Goal: Task Accomplishment & Management: Manage account settings

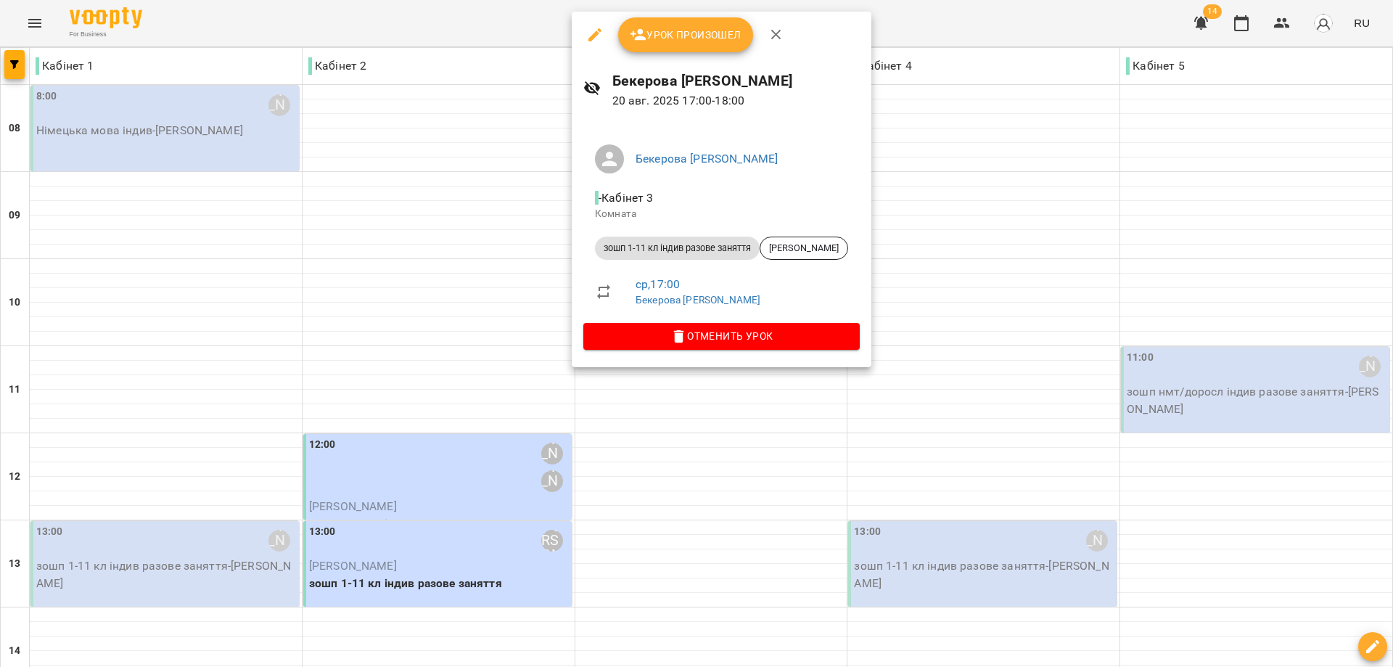
scroll to position [559, 0]
click at [781, 34] on icon "button" at bounding box center [776, 34] width 17 height 17
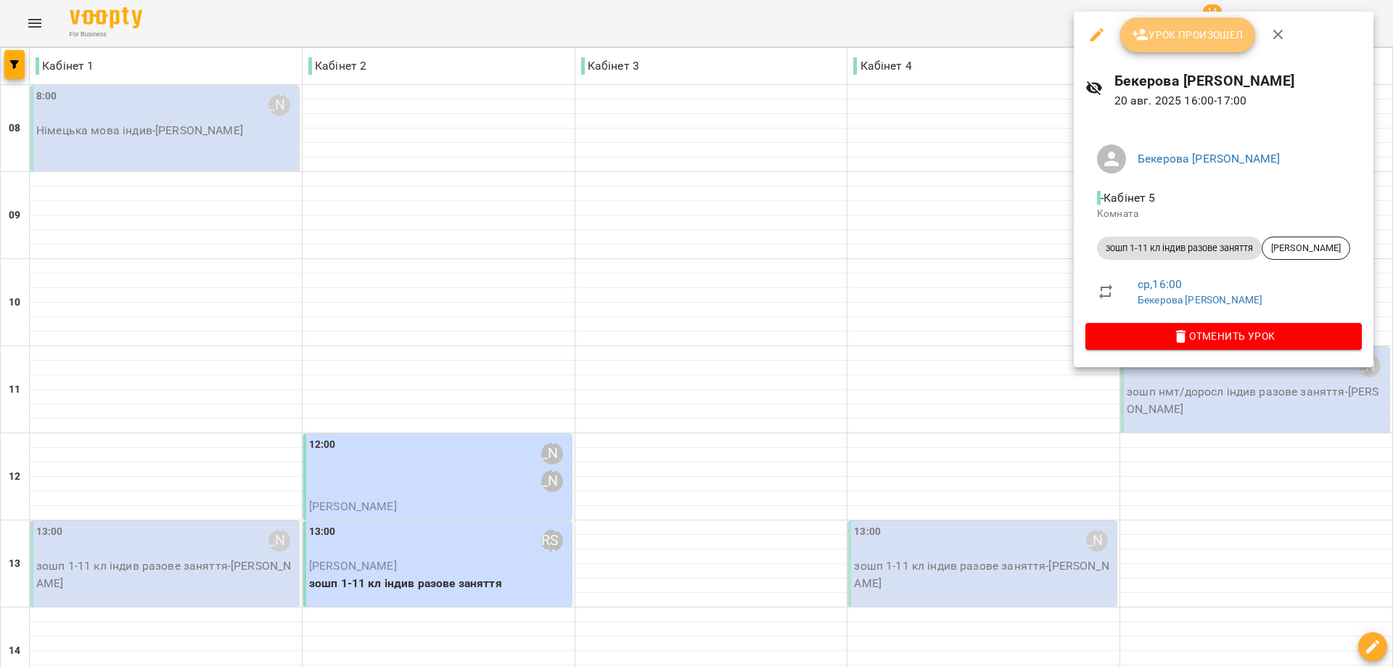
click at [1161, 38] on span "Урок произошел" at bounding box center [1188, 34] width 112 height 17
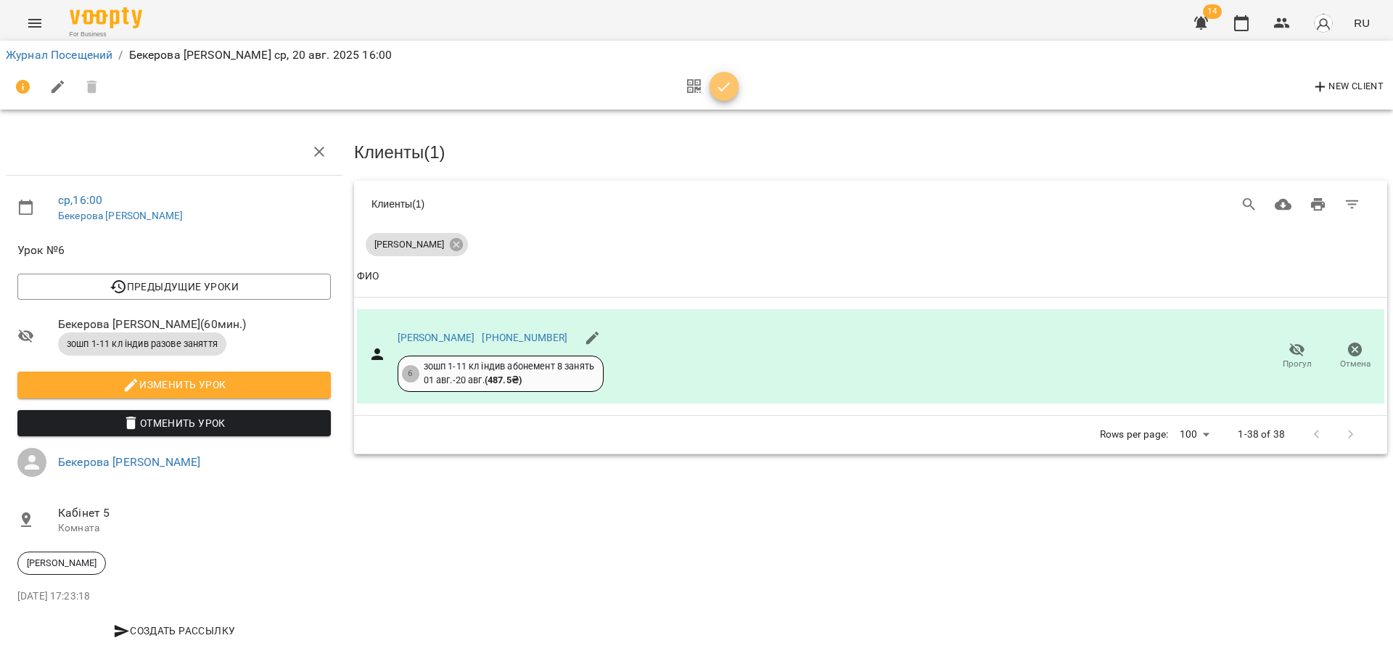
click at [726, 87] on icon "button" at bounding box center [724, 86] width 17 height 17
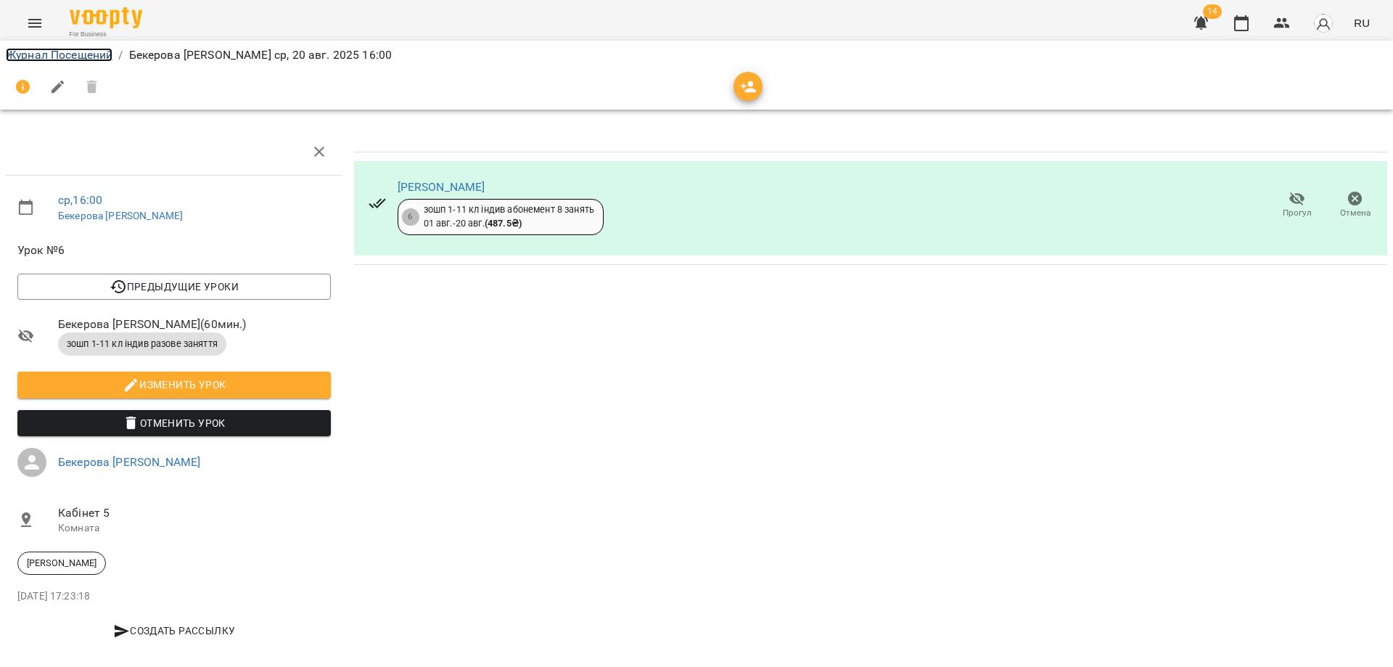
click at [91, 52] on link "Журнал Посещений" at bounding box center [59, 55] width 107 height 14
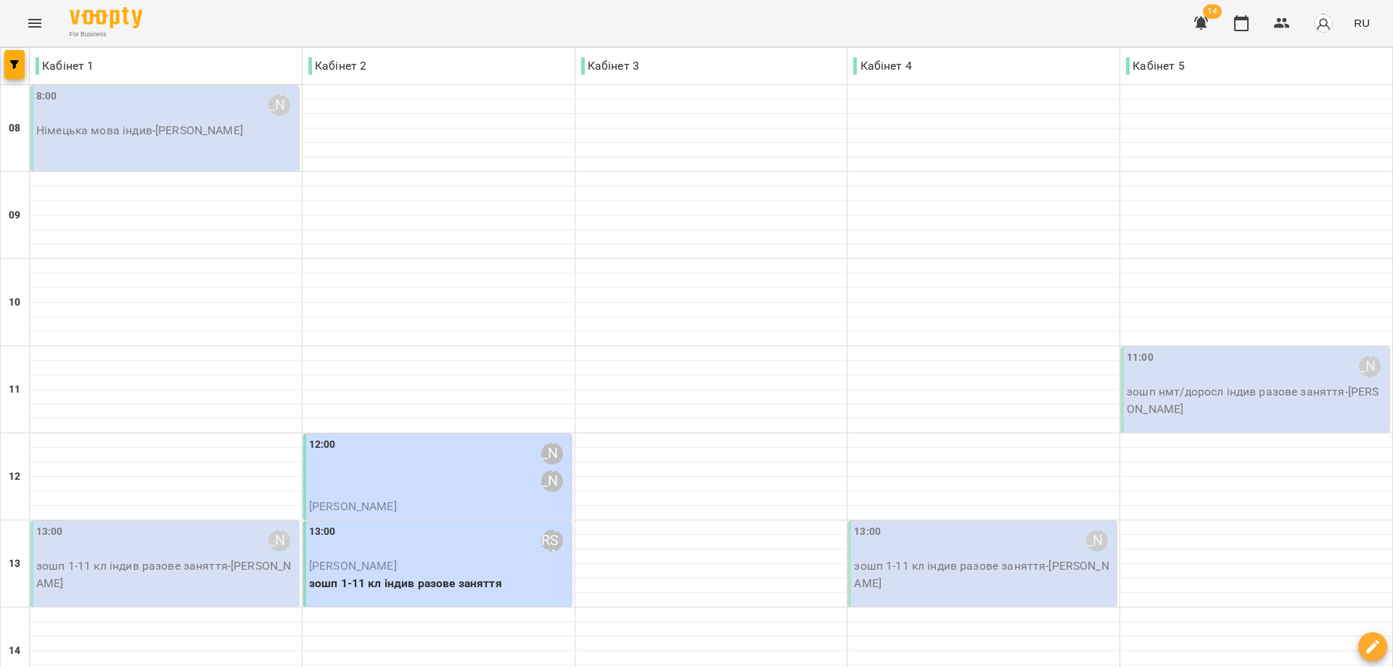
click at [184, 128] on p "Німецька мова індив - [PERSON_NAME]" at bounding box center [166, 130] width 260 height 17
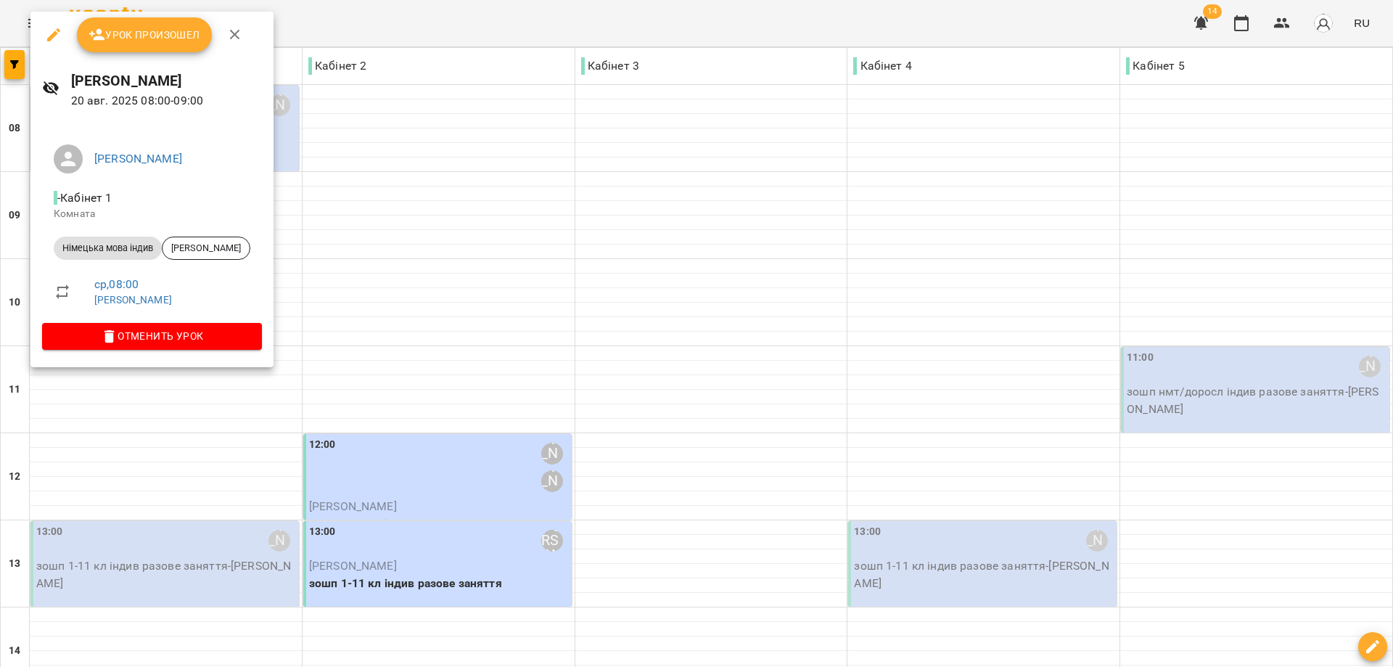
click at [176, 35] on span "Урок произошел" at bounding box center [145, 34] width 112 height 17
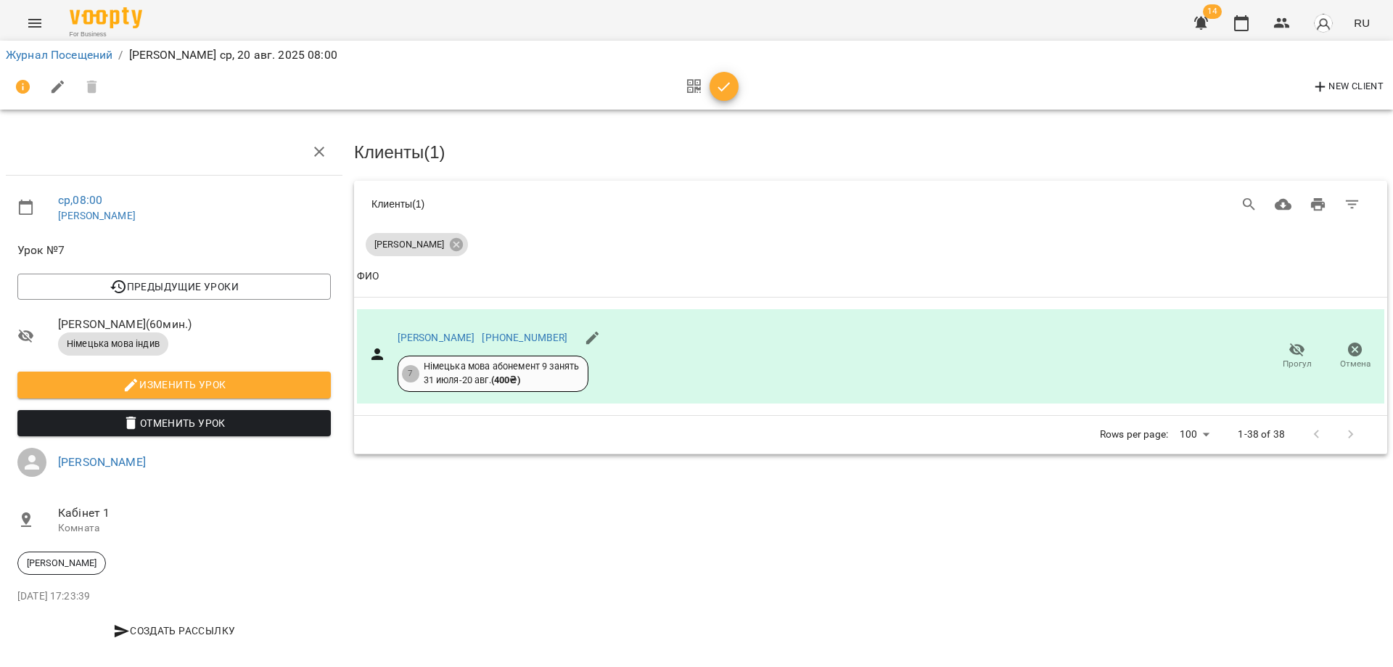
click at [721, 85] on icon "button" at bounding box center [724, 86] width 17 height 17
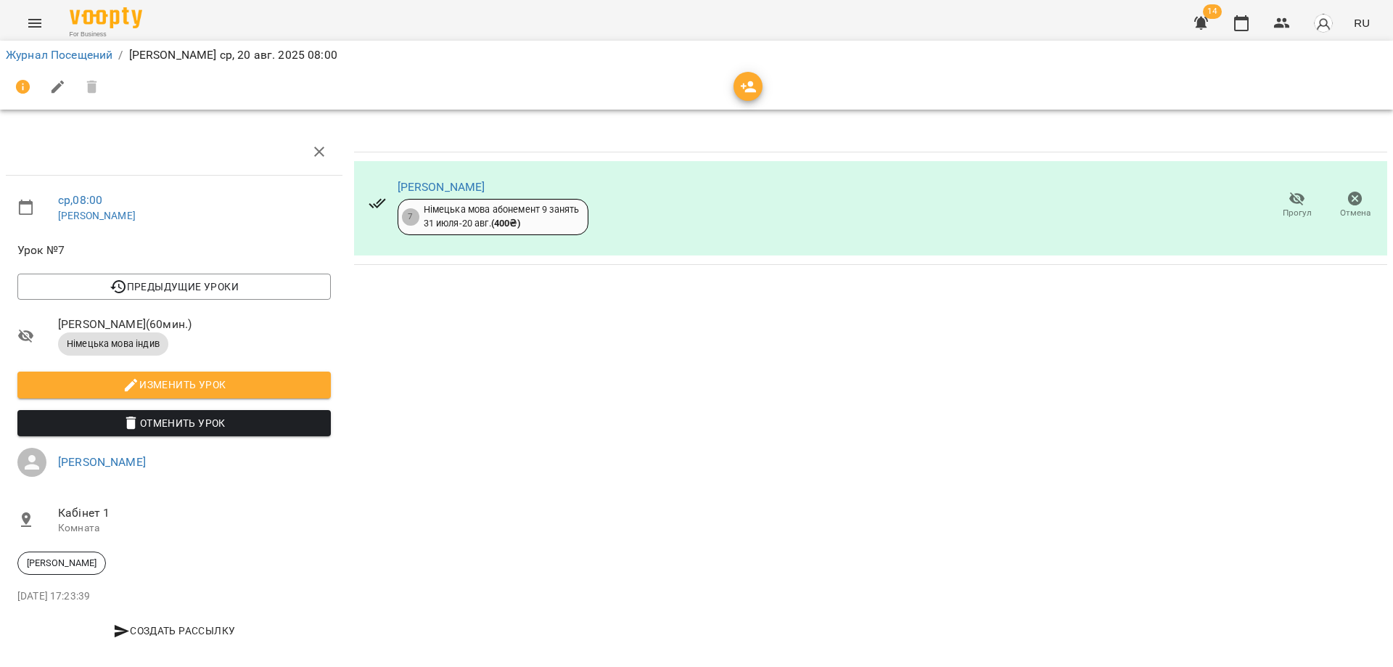
click at [1197, 22] on icon "button" at bounding box center [1201, 23] width 17 height 17
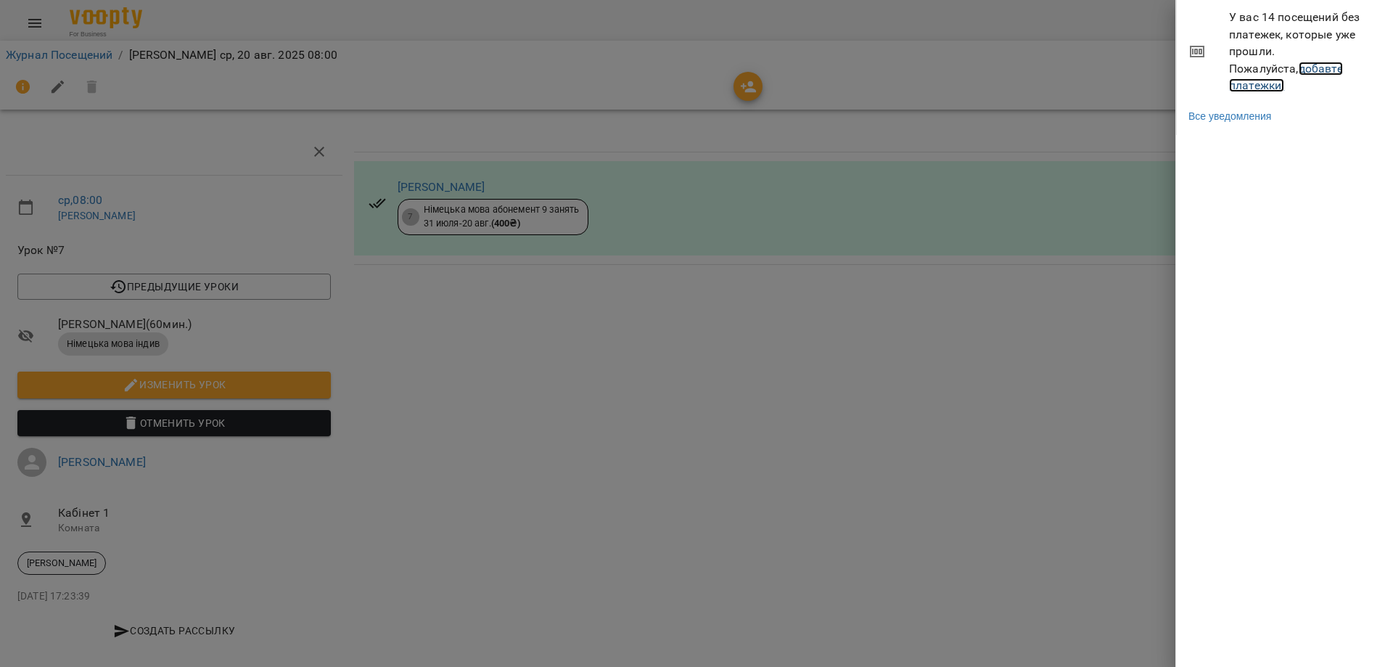
click at [1265, 65] on link "добавте платежки!" at bounding box center [1286, 77] width 114 height 31
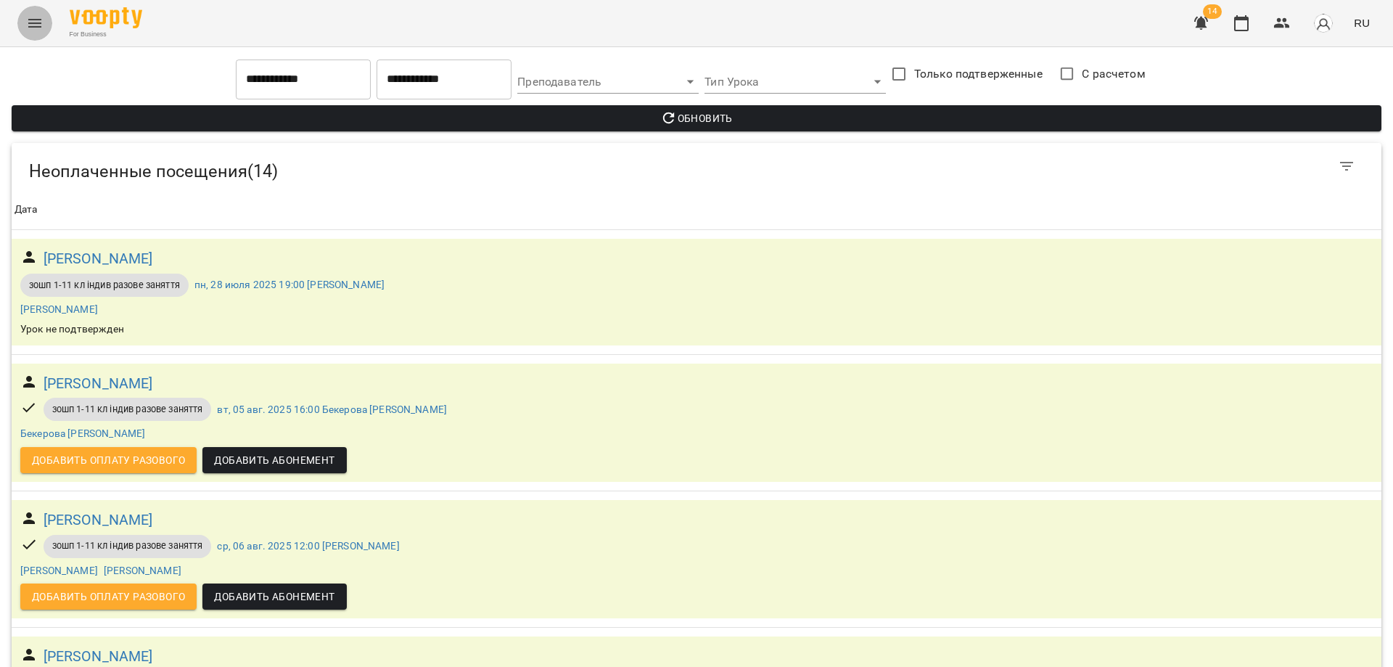
click at [36, 21] on icon "Menu" at bounding box center [34, 23] width 17 height 17
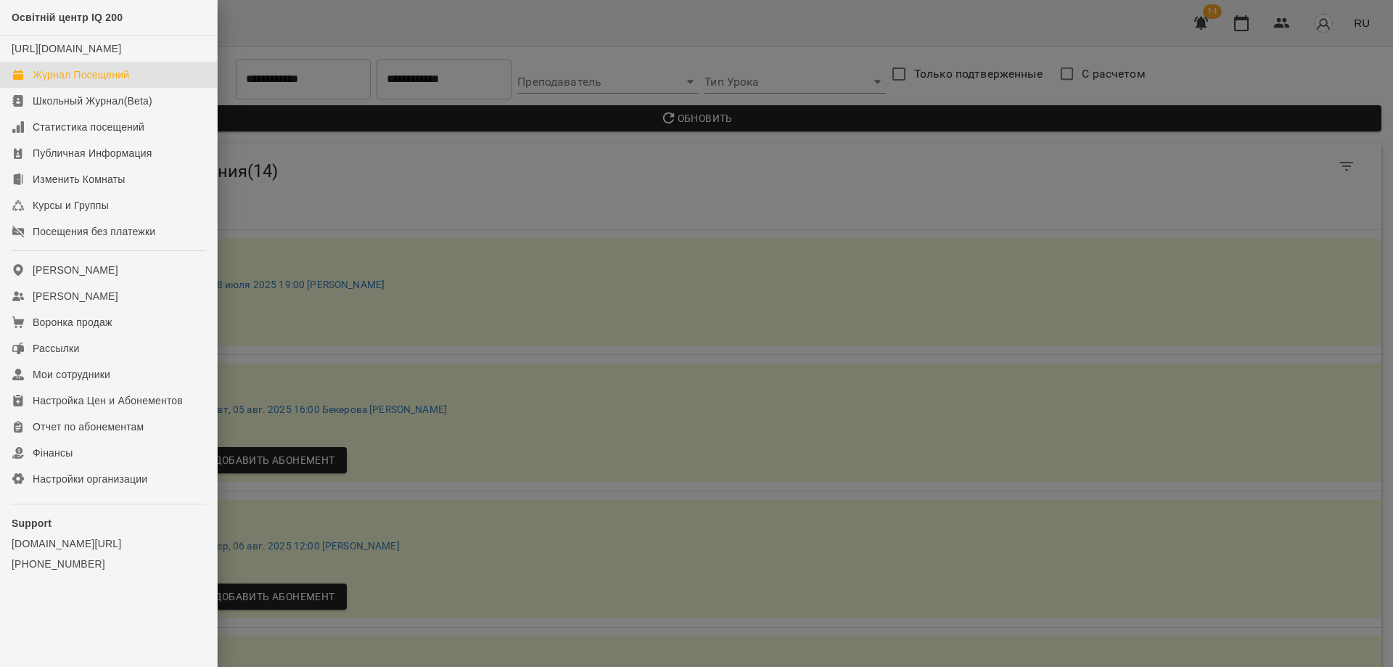
click at [102, 77] on link "Журнал Посещений" at bounding box center [108, 75] width 217 height 26
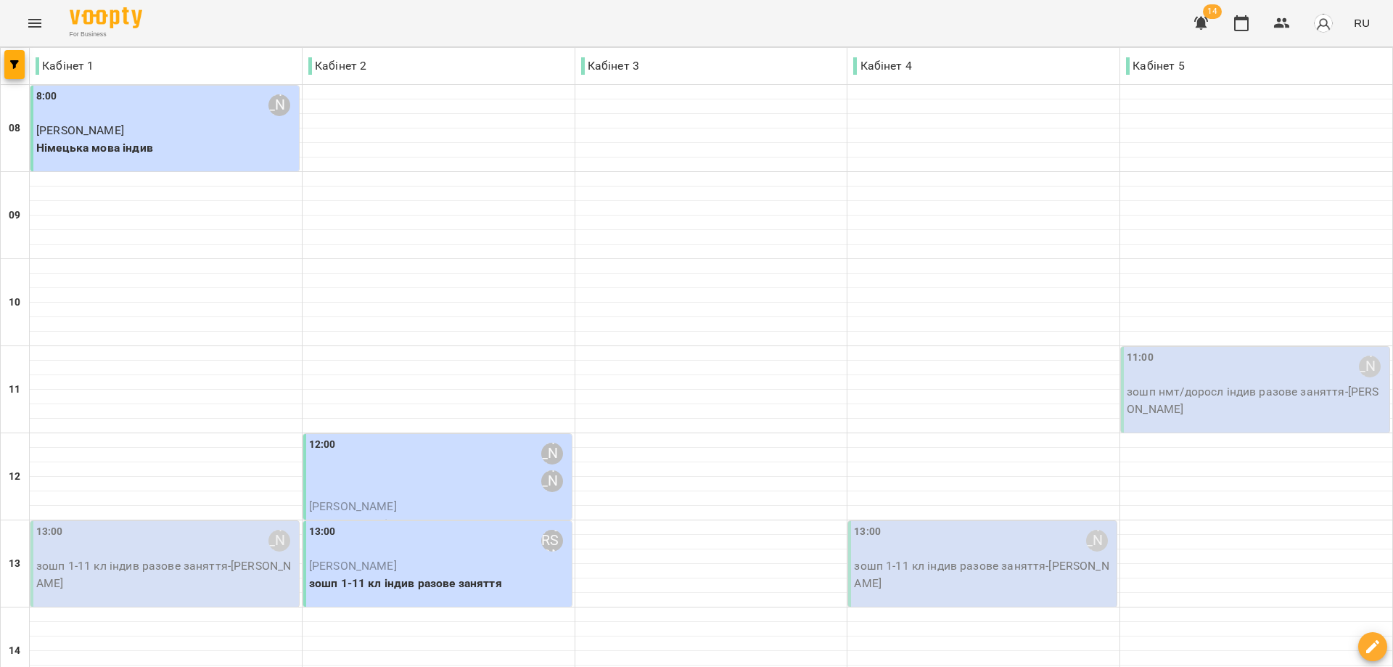
scroll to position [435, 0]
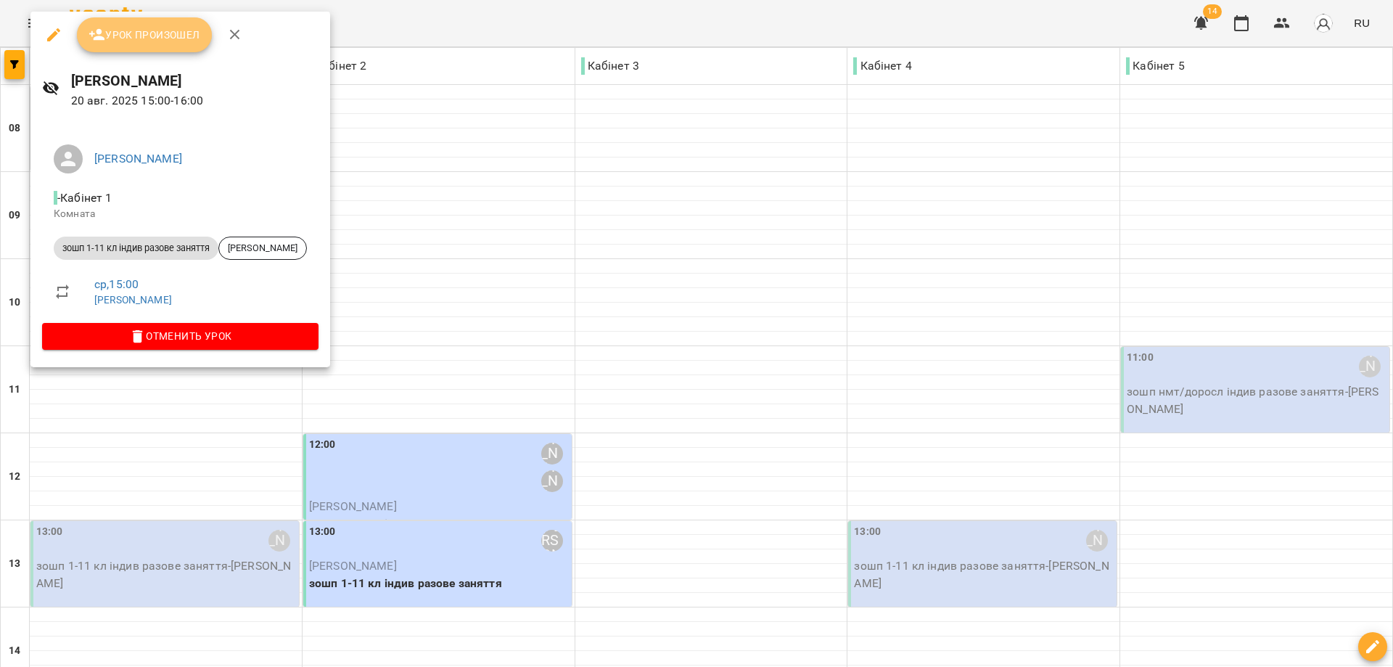
click at [154, 47] on button "Урок произошел" at bounding box center [144, 34] width 135 height 35
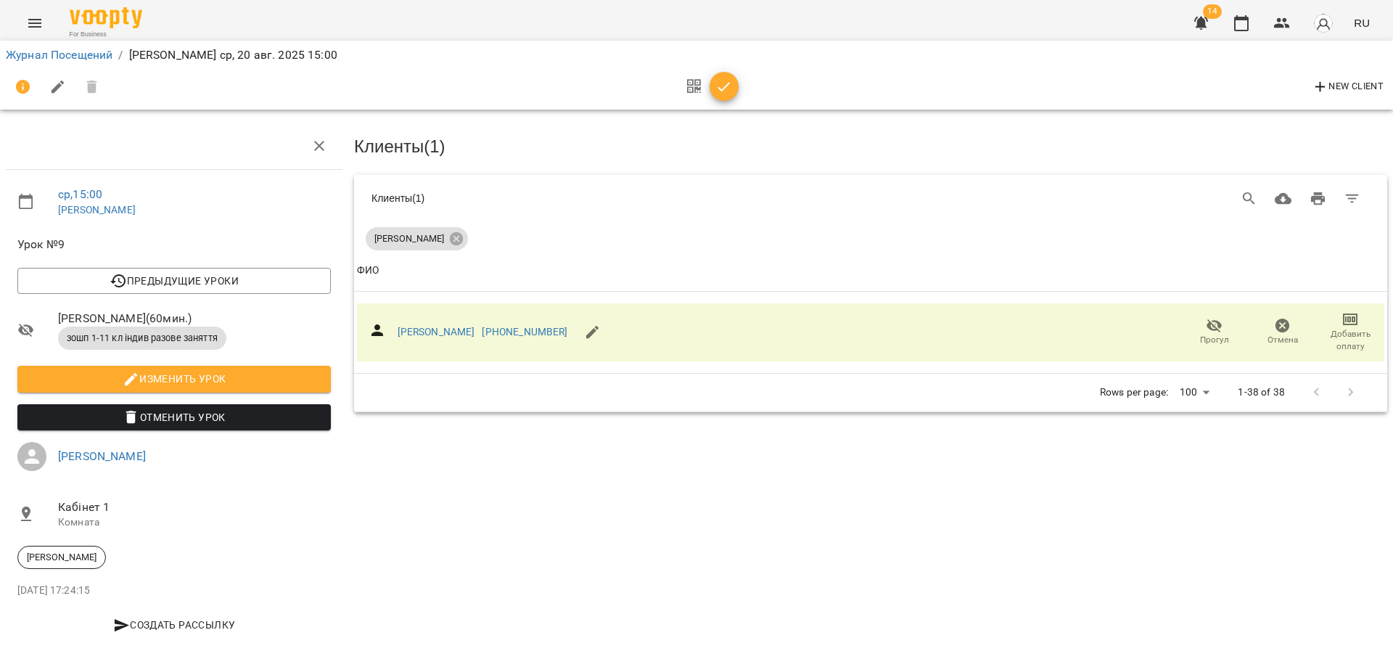
scroll to position [12, 0]
click at [1342, 317] on icon "button" at bounding box center [1350, 319] width 17 height 17
click at [1323, 309] on li "Добавить оплату разового" at bounding box center [1298, 311] width 173 height 26
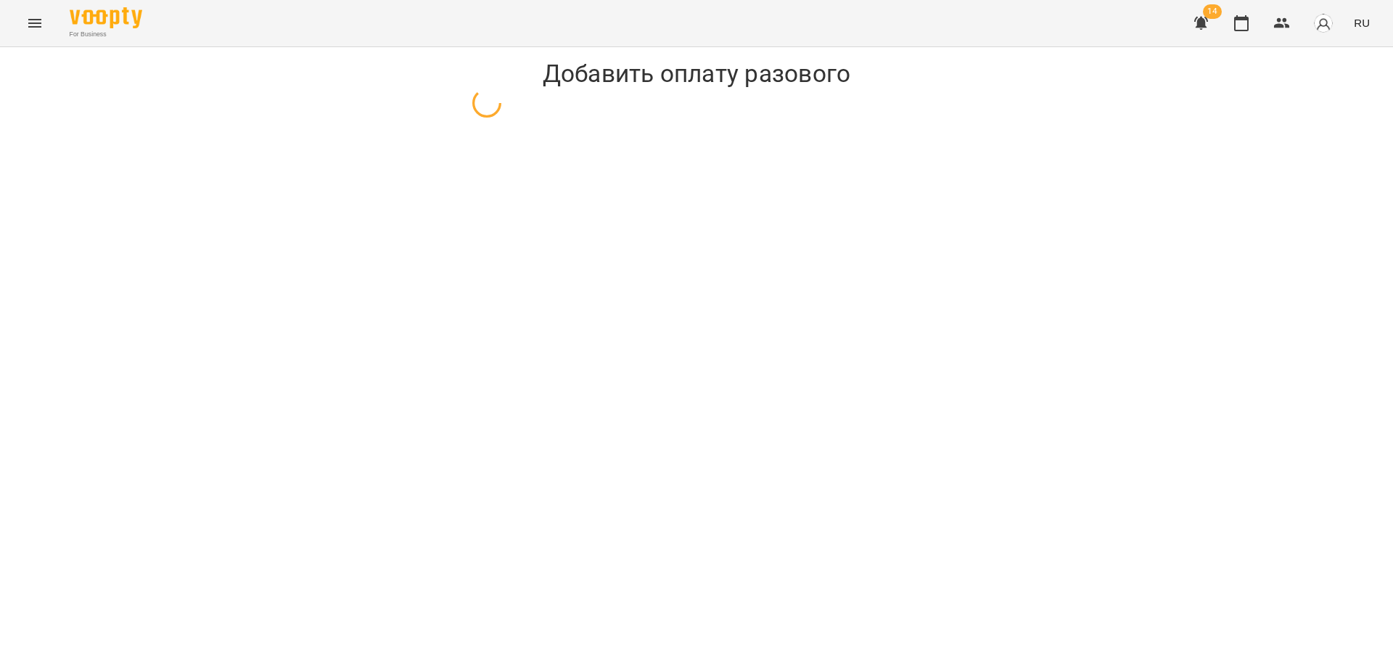
select select "**********"
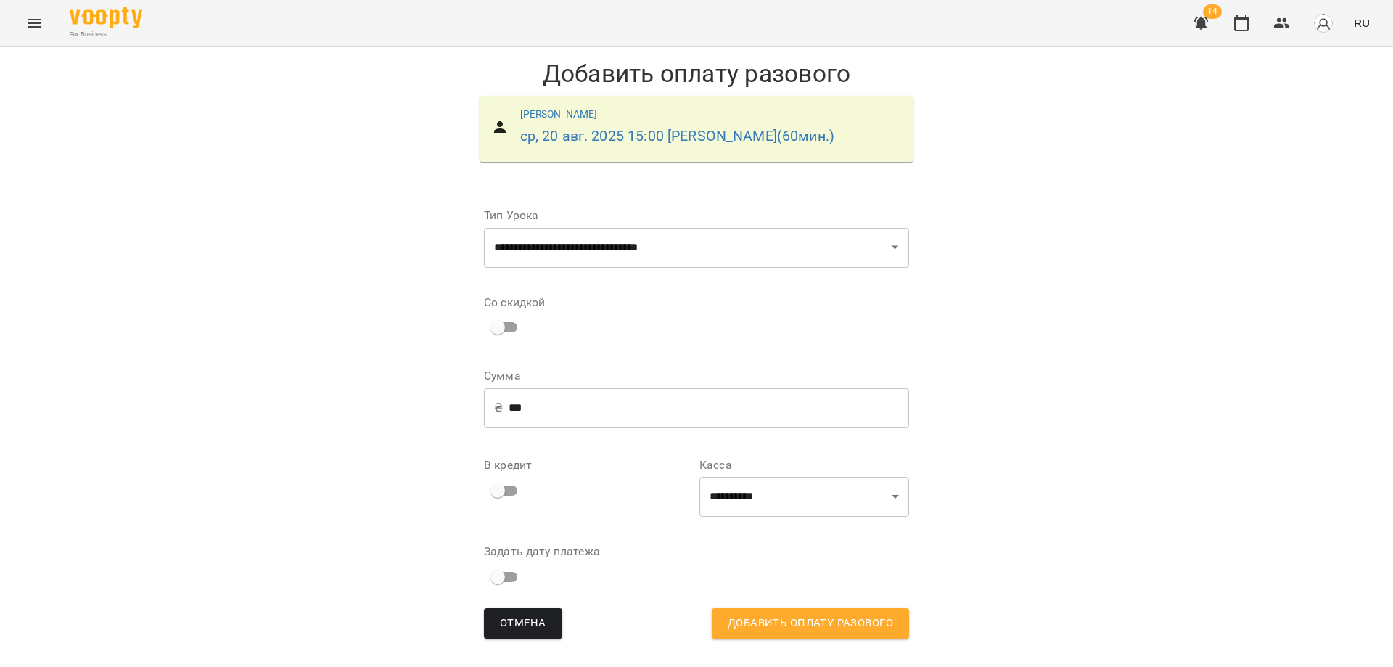
scroll to position [17, 0]
click at [787, 509] on select "**********" at bounding box center [805, 497] width 210 height 41
select select "****"
click at [700, 481] on select "**********" at bounding box center [805, 497] width 210 height 41
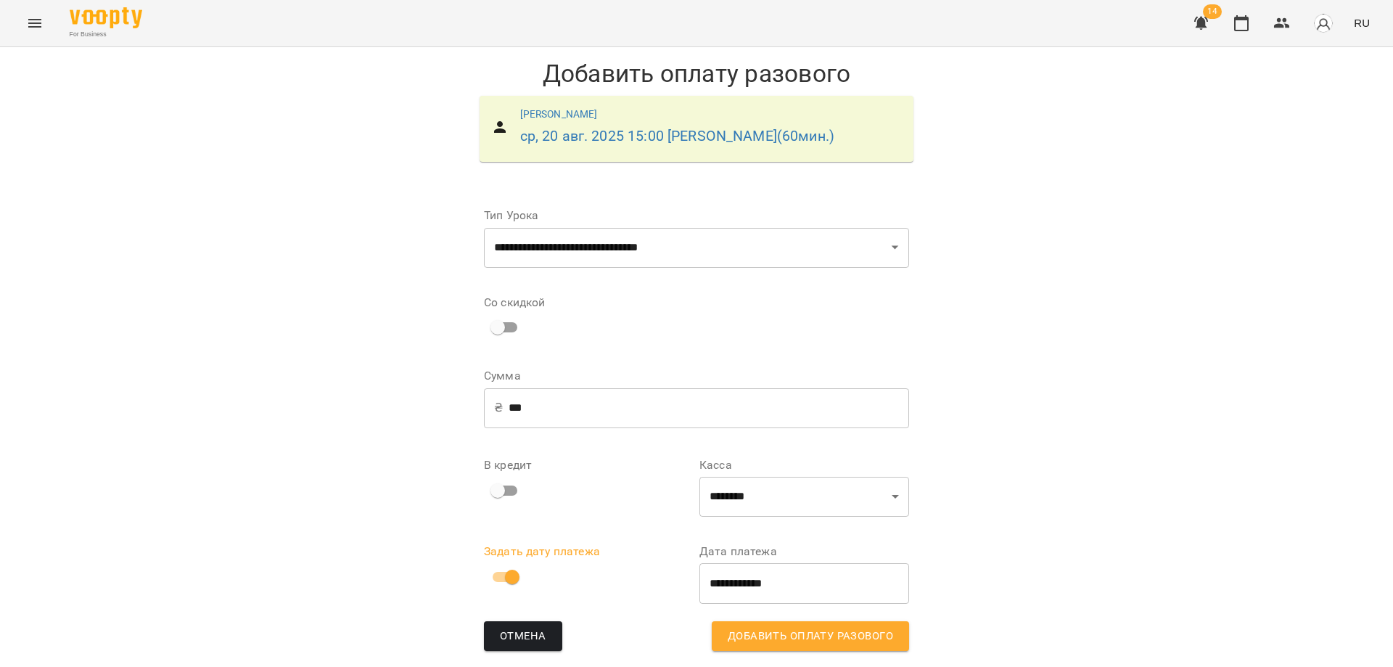
scroll to position [30, 0]
click at [776, 627] on span "Добавить оплату разового" at bounding box center [810, 636] width 165 height 19
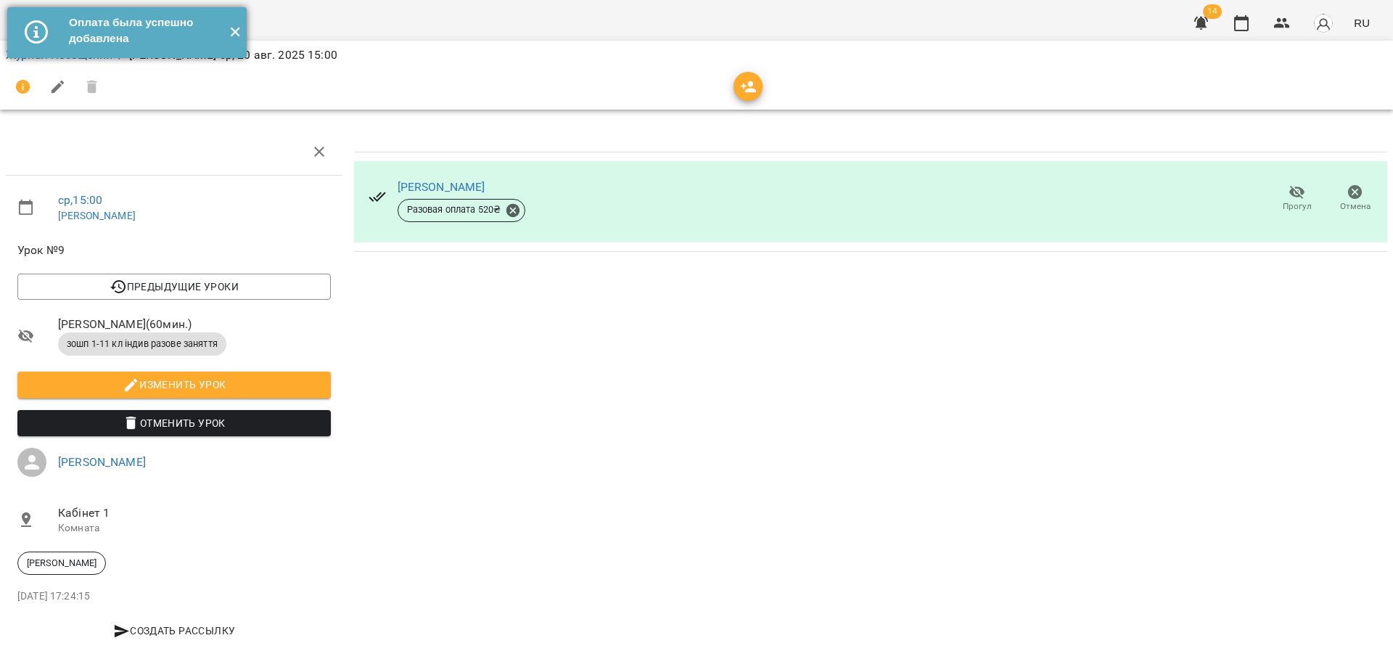
click at [236, 30] on button "✕" at bounding box center [235, 32] width 24 height 51
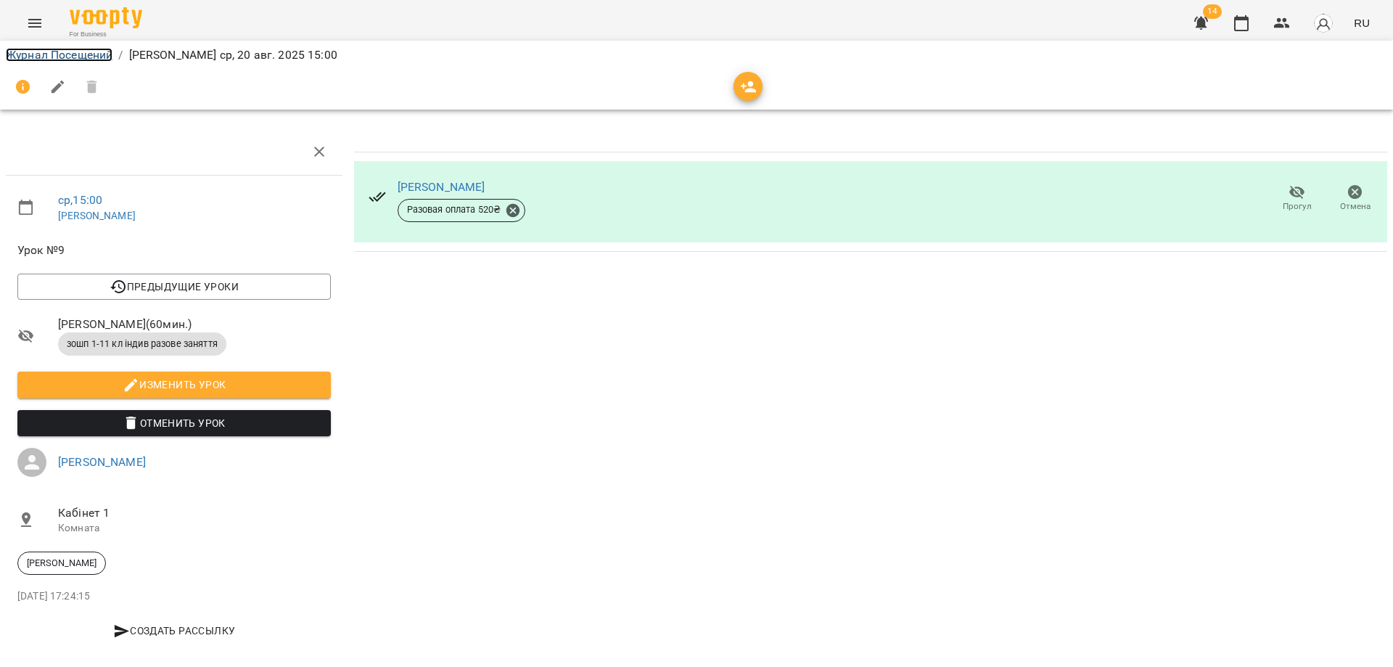
click at [54, 58] on link "Журнал Посещений" at bounding box center [59, 55] width 107 height 14
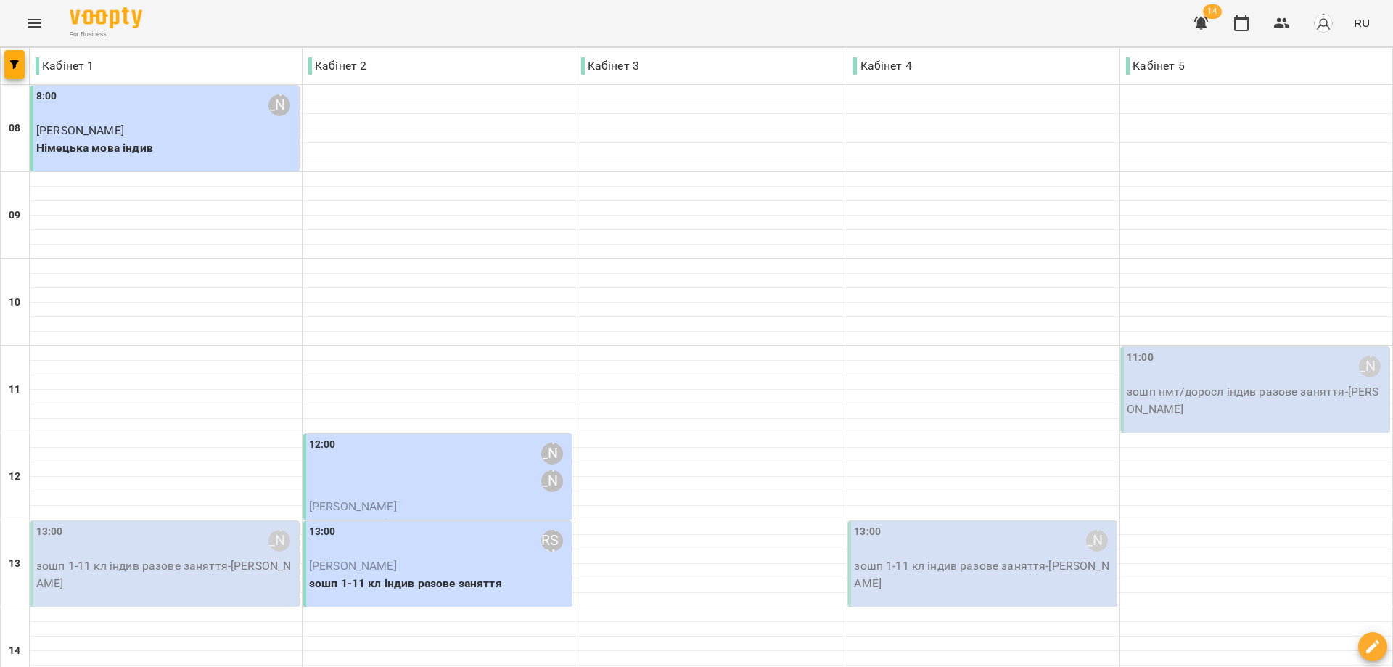
scroll to position [363, 0]
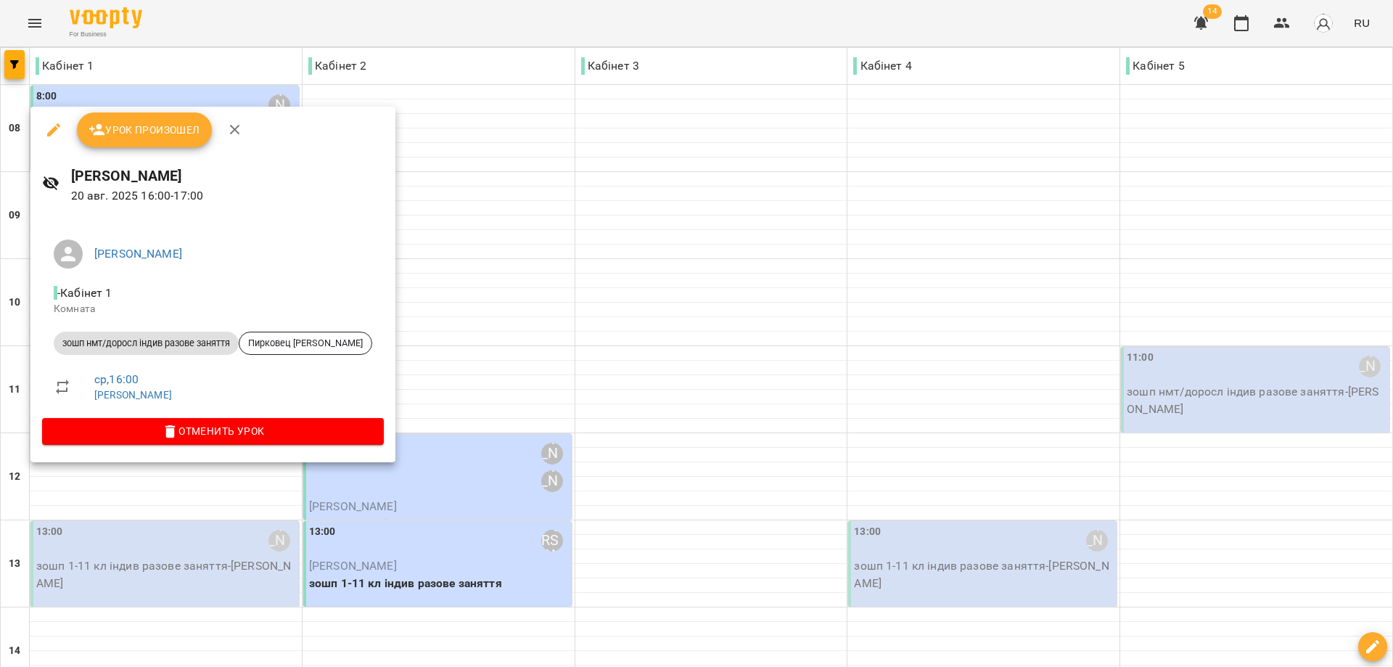
click at [165, 131] on span "Урок произошел" at bounding box center [145, 129] width 112 height 17
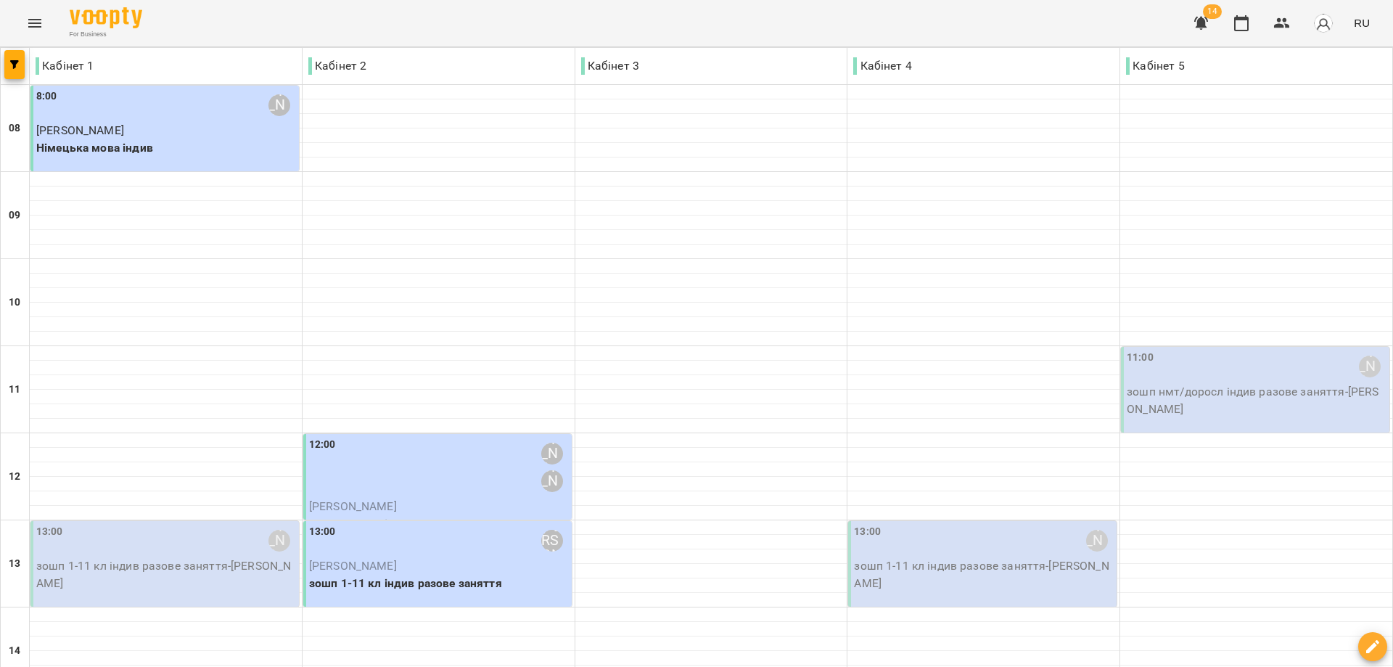
scroll to position [559, 0]
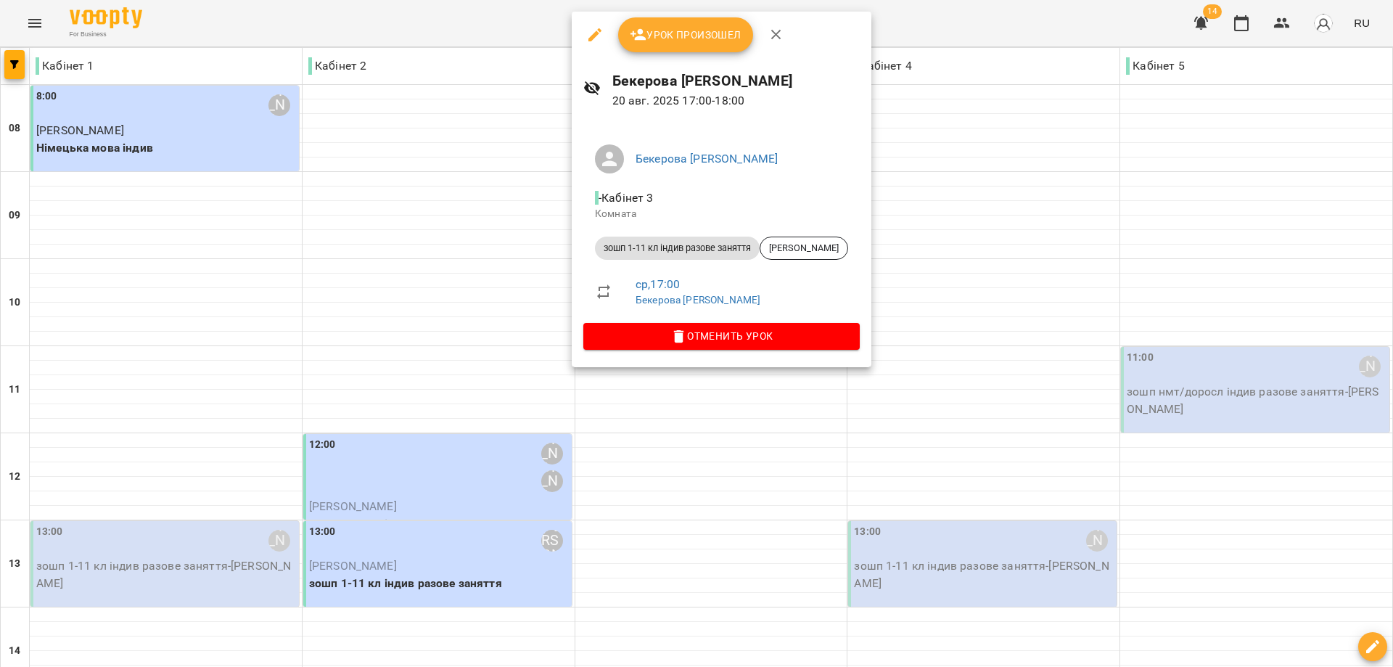
click at [671, 33] on span "Урок произошел" at bounding box center [686, 34] width 112 height 17
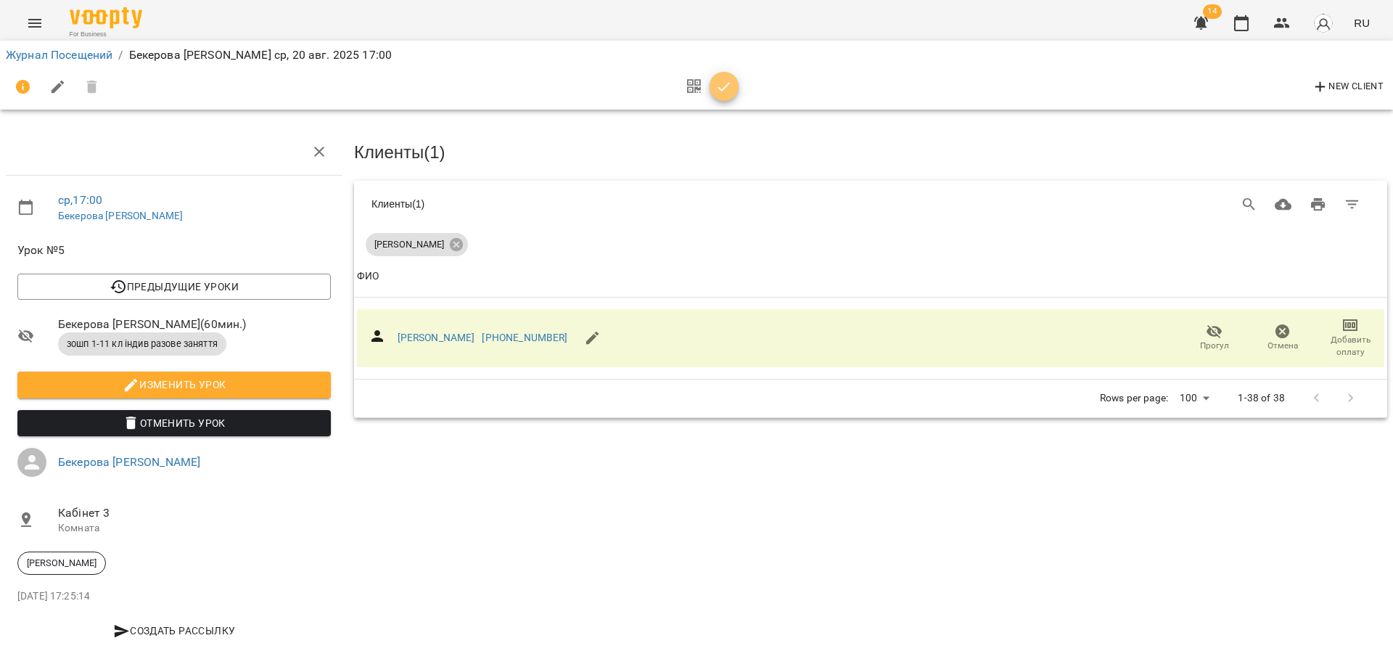
click at [721, 91] on icon "button" at bounding box center [724, 86] width 17 height 17
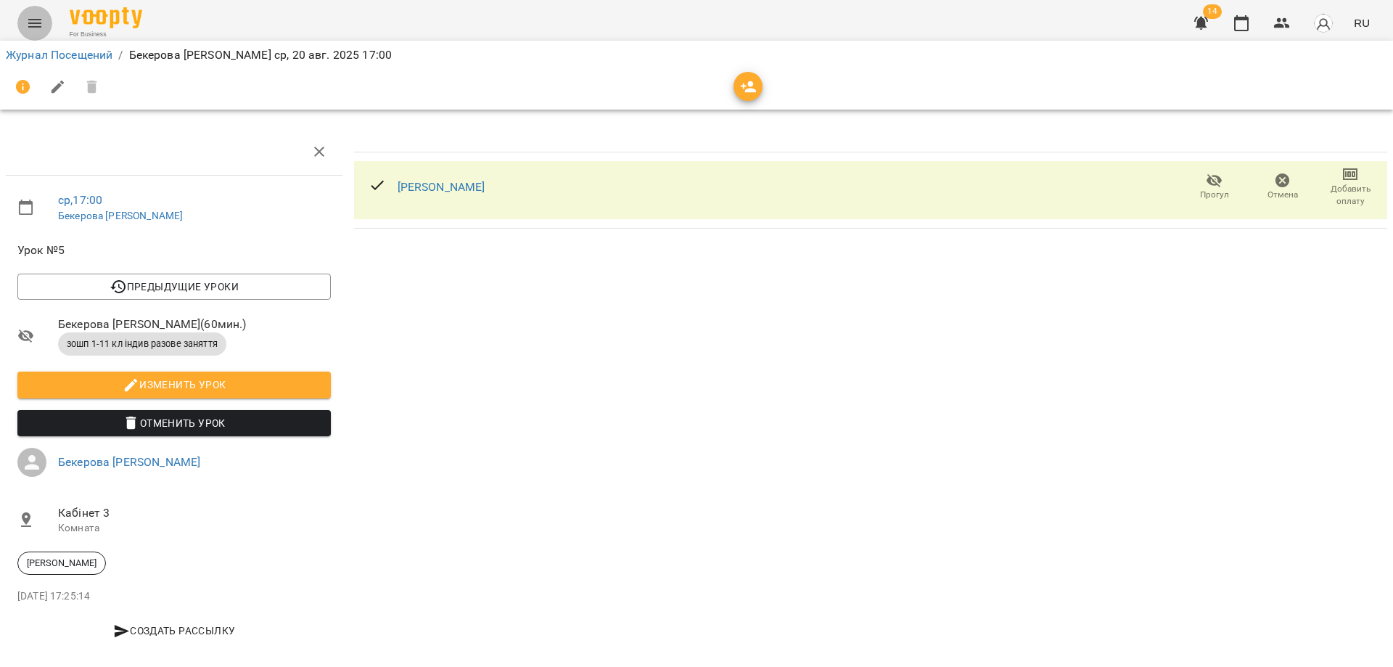
click at [28, 22] on icon "Menu" at bounding box center [34, 23] width 17 height 17
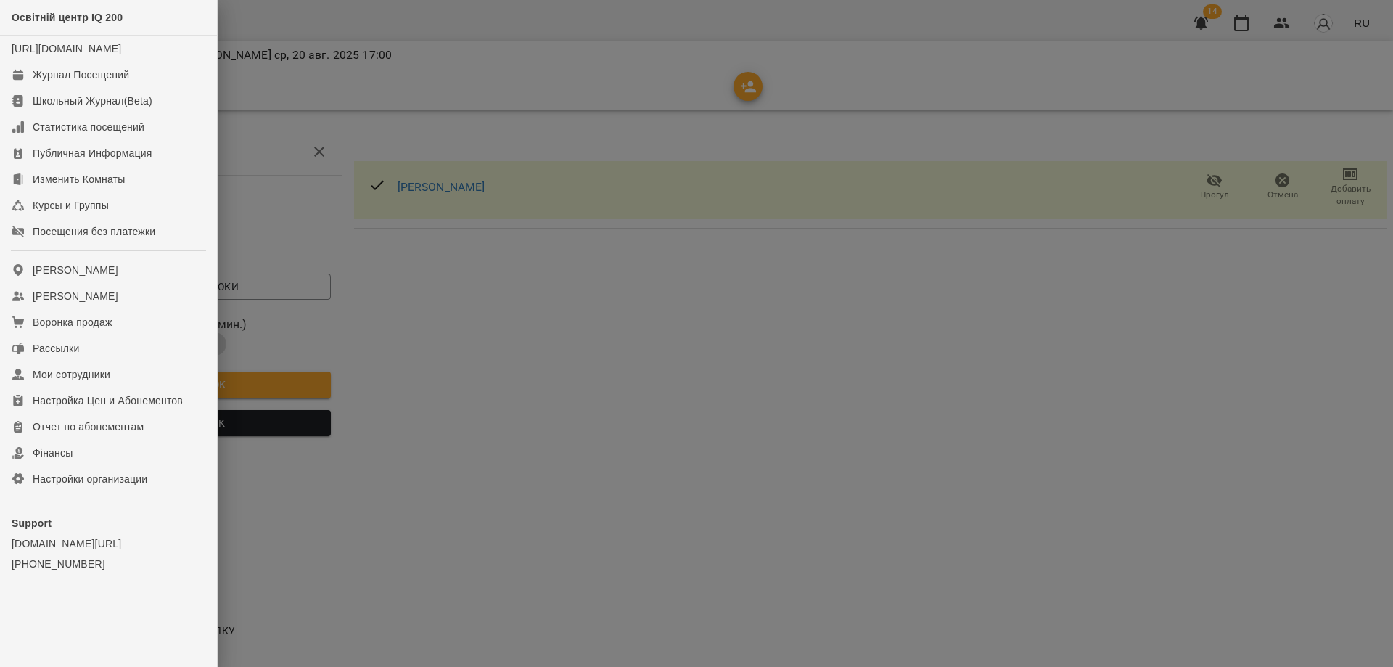
click at [254, 128] on div at bounding box center [696, 333] width 1393 height 667
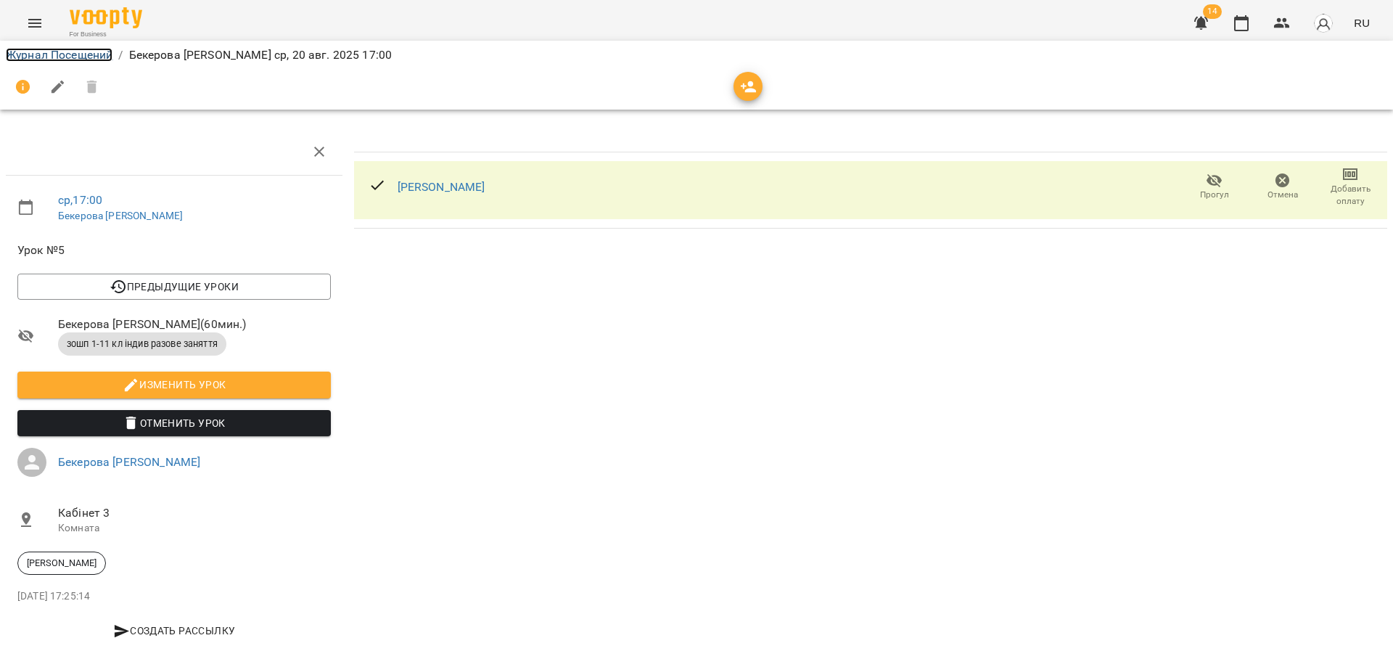
click at [96, 57] on link "Журнал Посещений" at bounding box center [59, 55] width 107 height 14
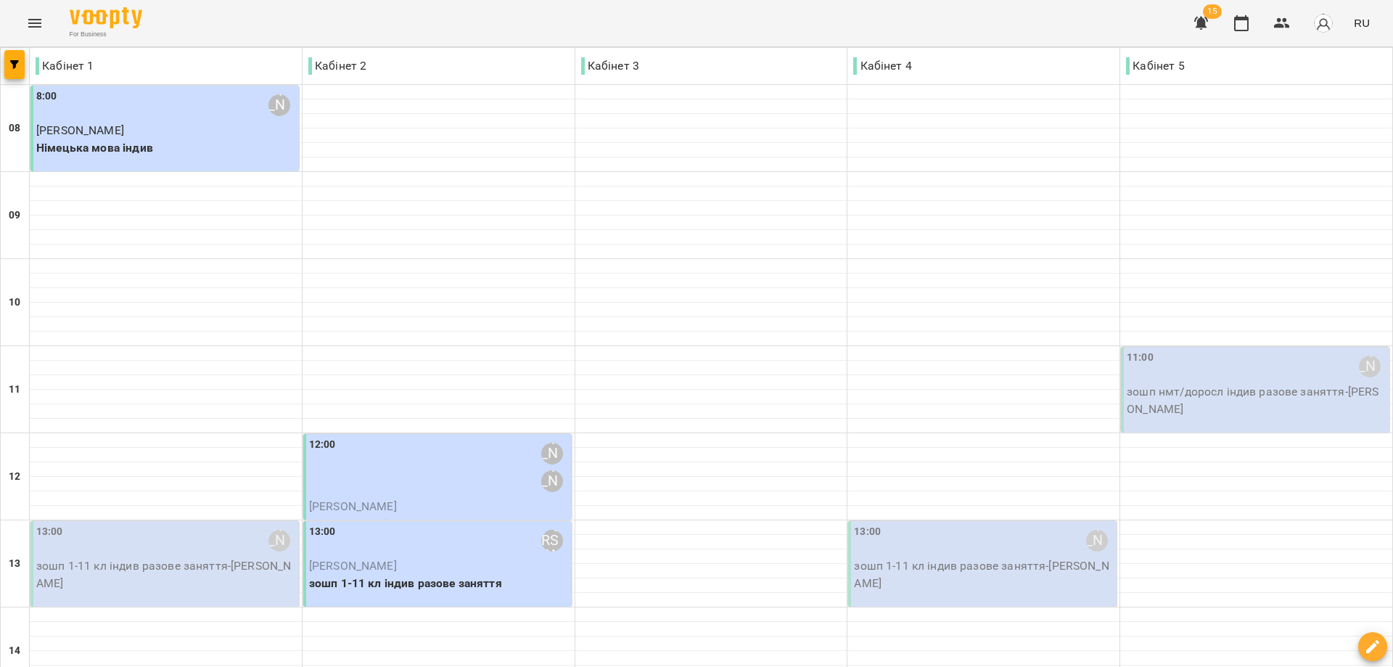
scroll to position [559, 0]
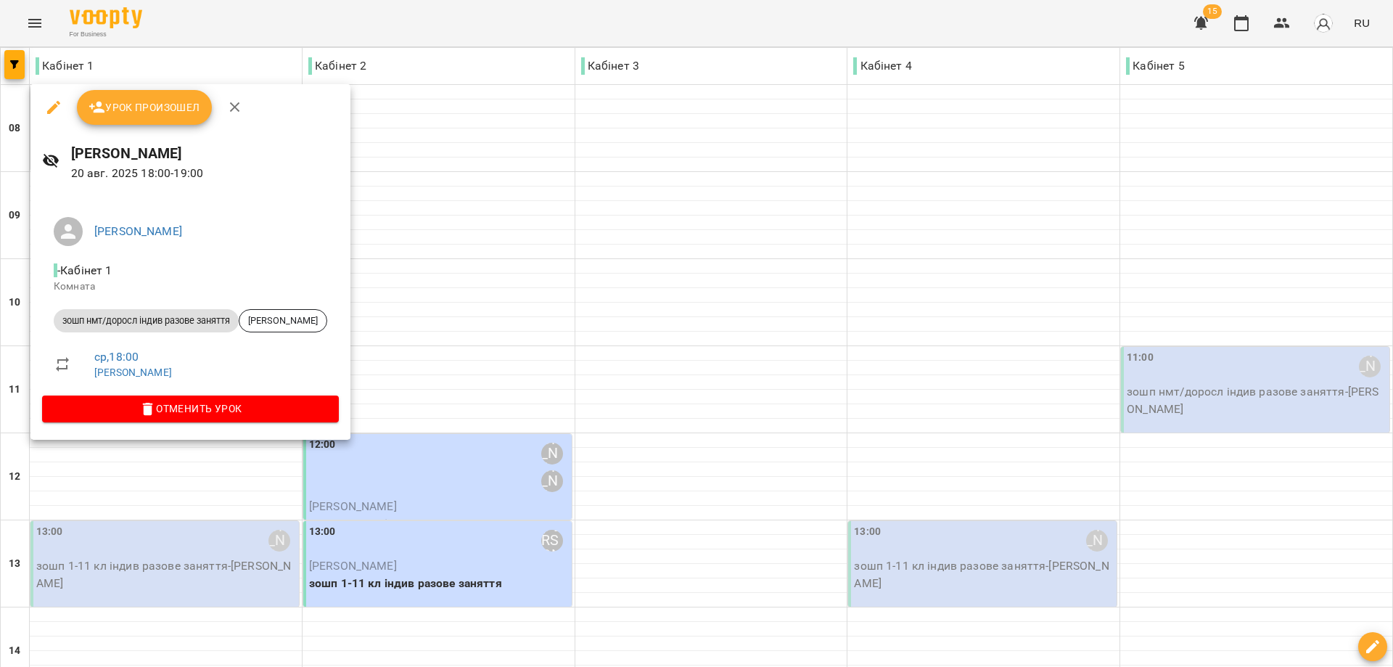
click at [123, 107] on span "Урок произошел" at bounding box center [145, 107] width 112 height 17
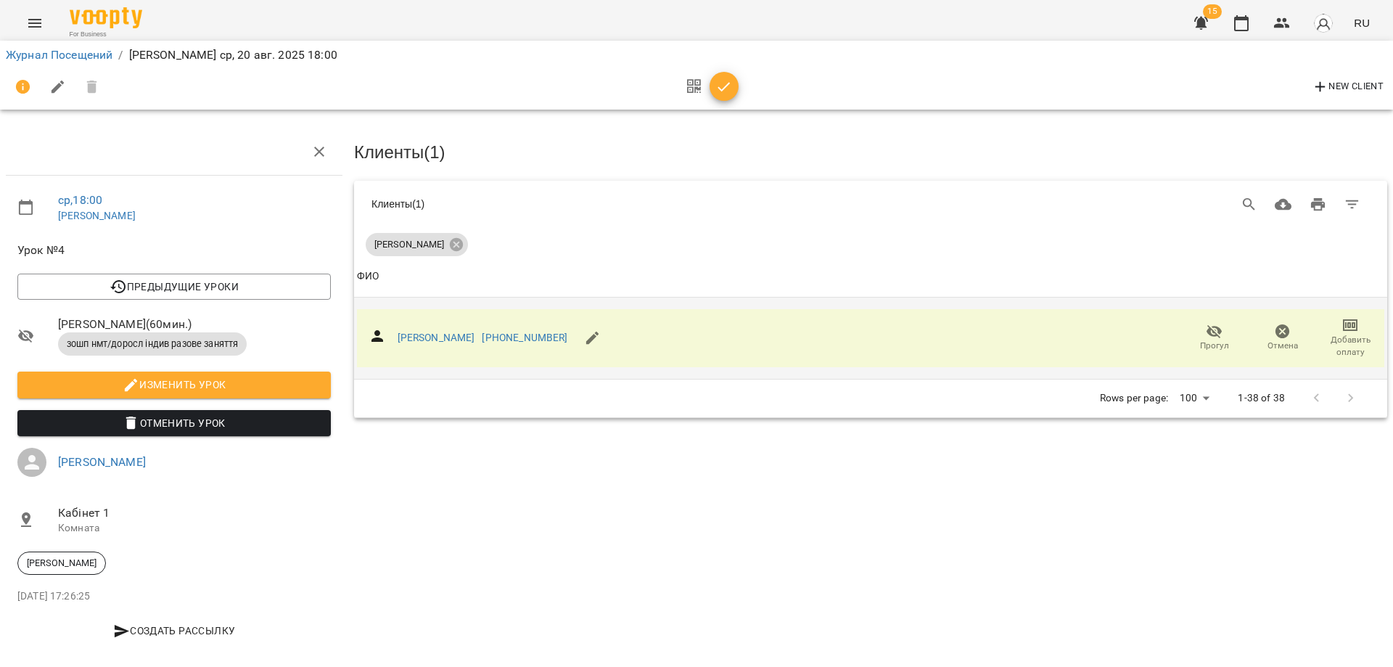
click at [1334, 334] on span "Добавить оплату" at bounding box center [1350, 346] width 51 height 25
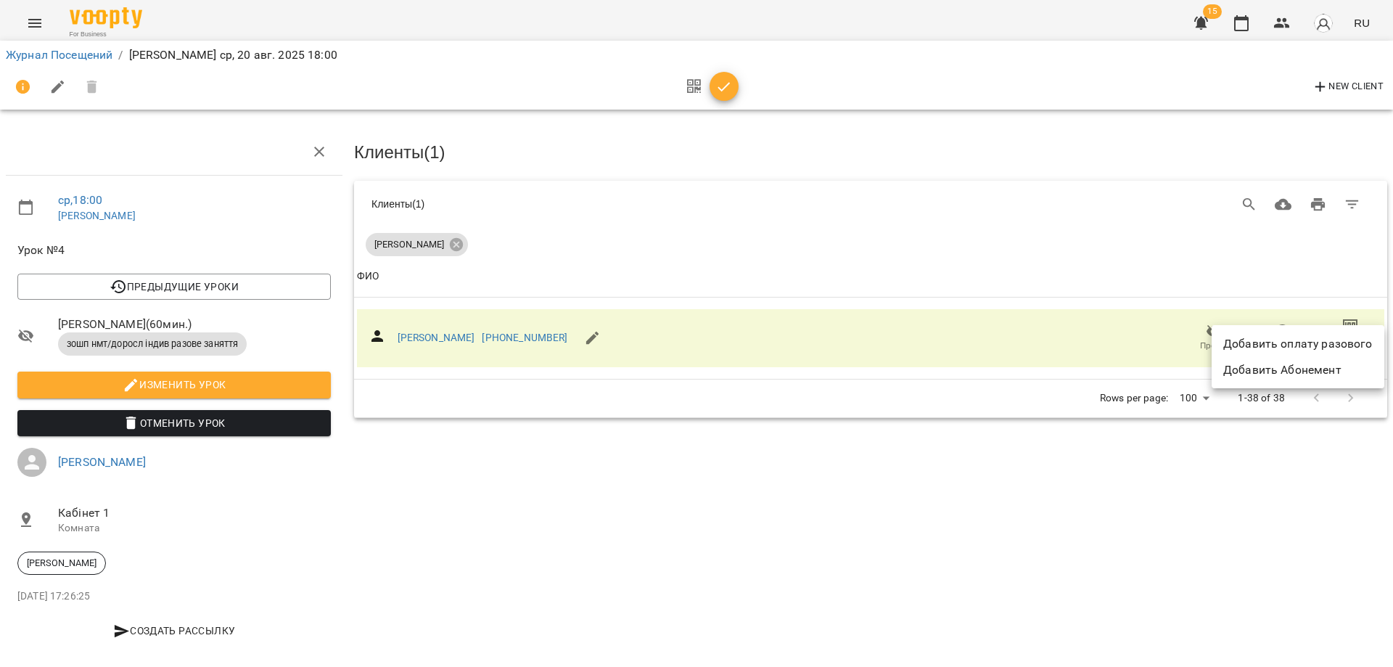
click at [1324, 348] on li "Добавить оплату разового" at bounding box center [1298, 344] width 173 height 26
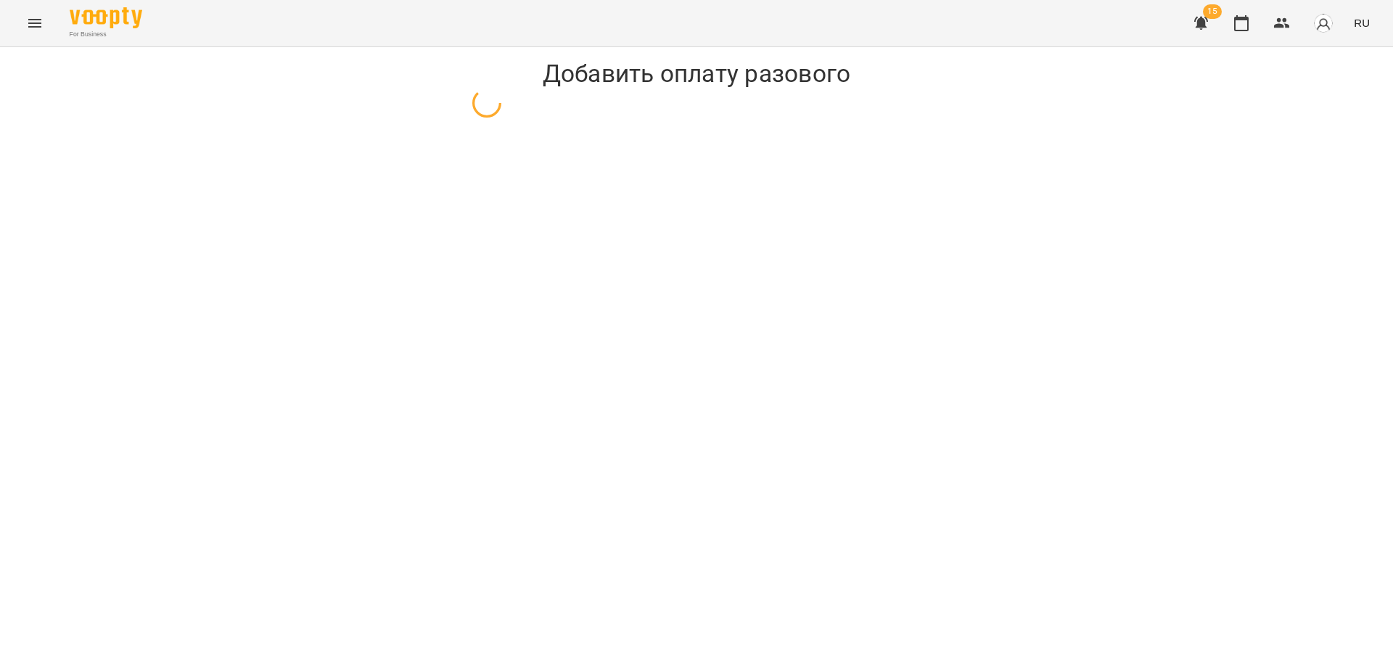
select select "**********"
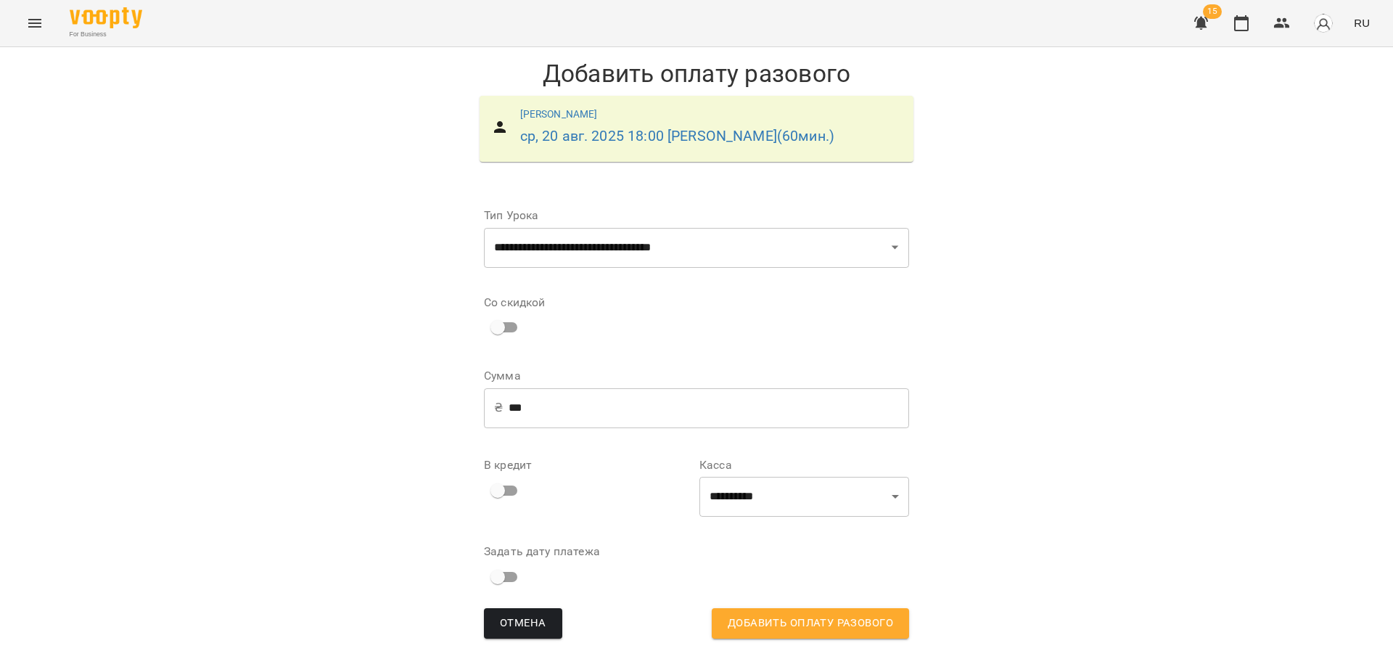
scroll to position [17, 0]
click at [737, 506] on select "**********" at bounding box center [805, 497] width 210 height 41
select select "****"
click at [700, 481] on select "**********" at bounding box center [805, 497] width 210 height 41
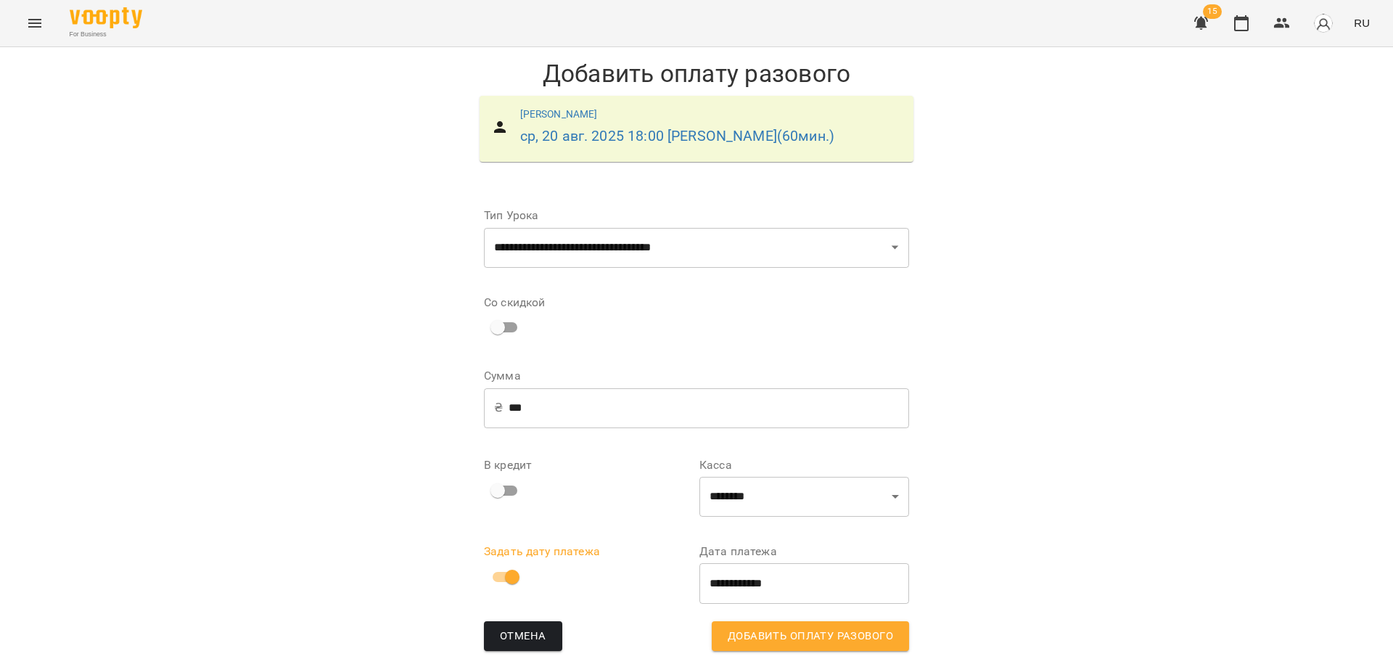
scroll to position [30, 0]
click at [803, 630] on span "Добавить оплату разового" at bounding box center [810, 636] width 165 height 19
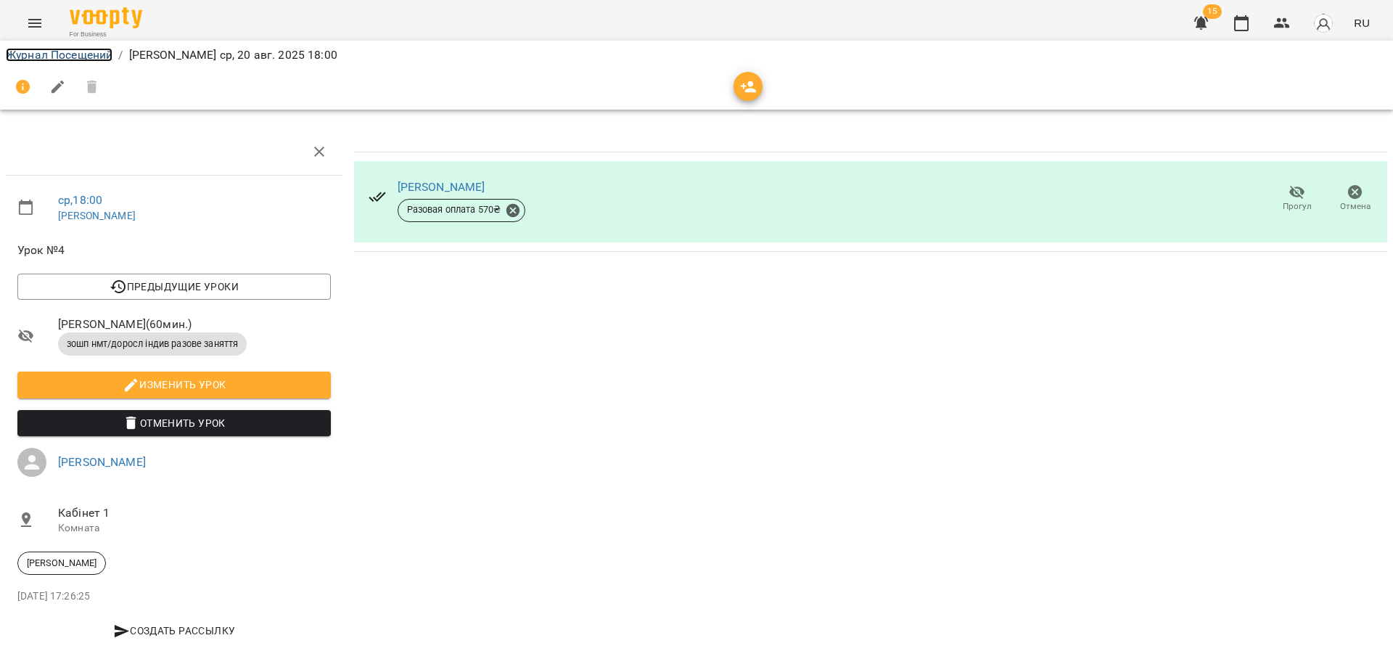
click at [60, 52] on link "Журнал Посещений" at bounding box center [59, 55] width 107 height 14
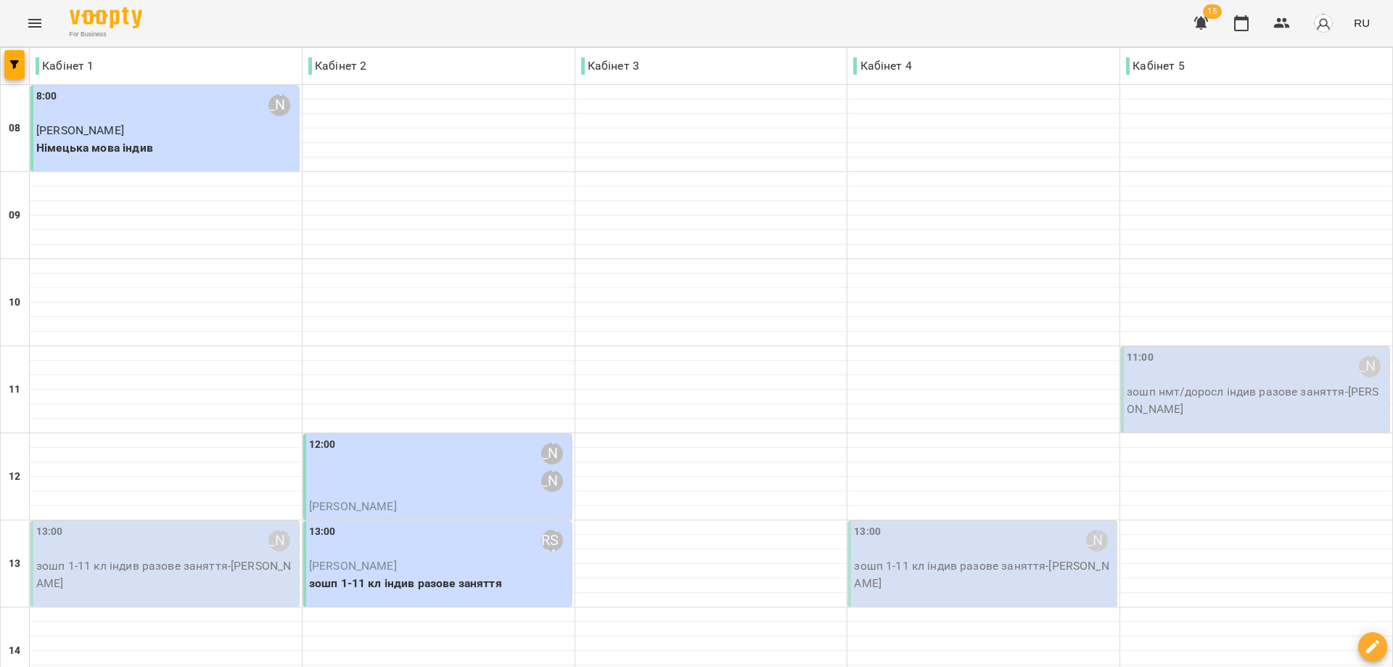
scroll to position [290, 0]
drag, startPoint x: 395, startPoint y: 455, endPoint x: 345, endPoint y: 433, distance: 53.9
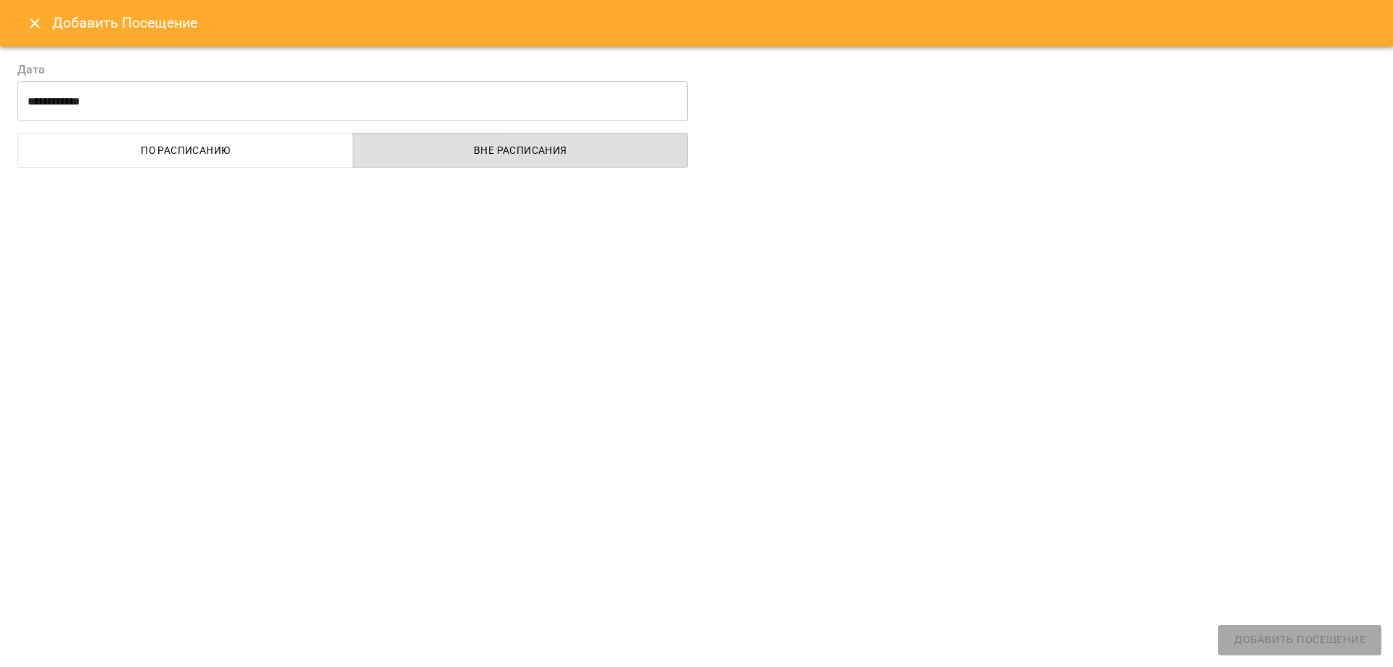
select select
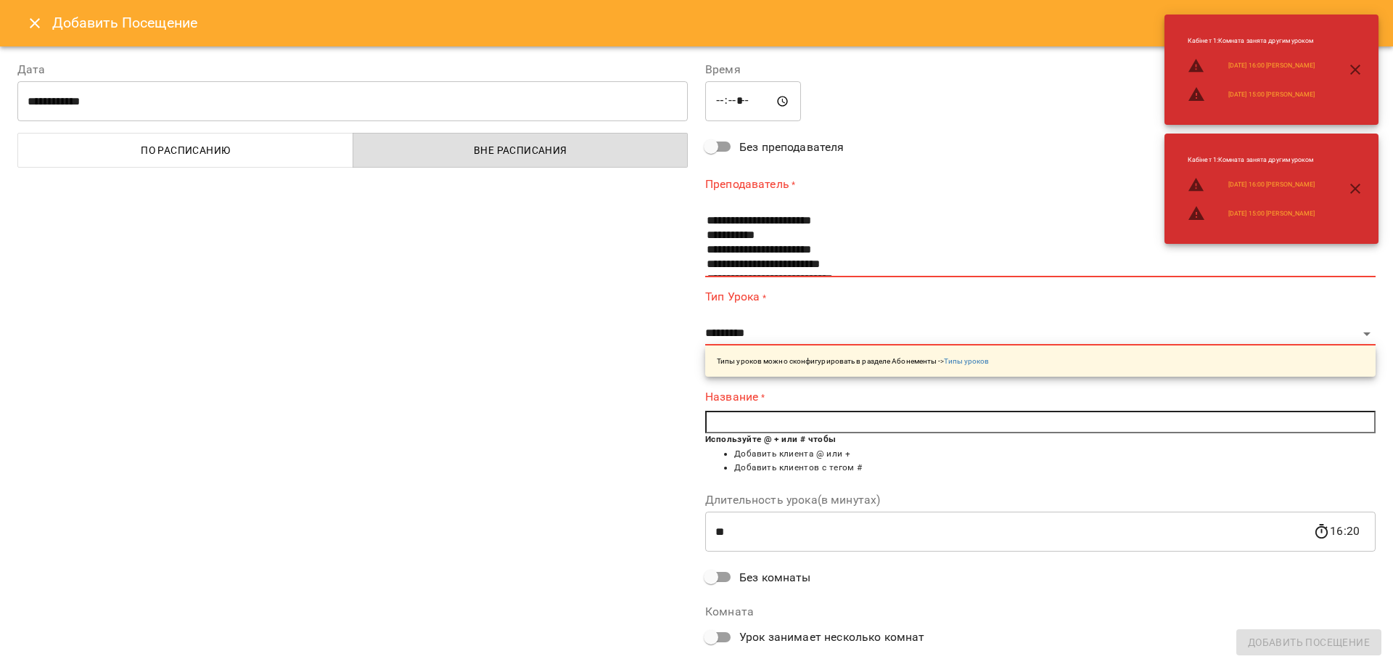
click at [1353, 67] on icon "button" at bounding box center [1355, 70] width 10 height 10
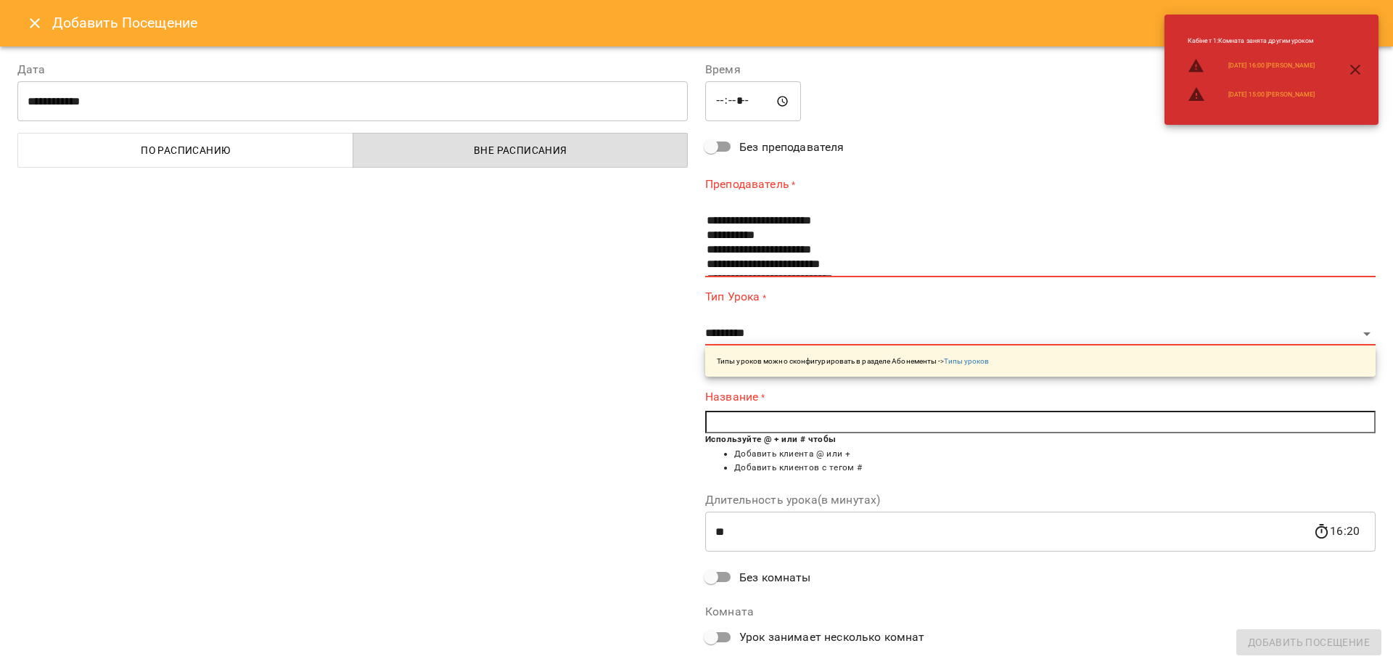
click at [30, 23] on icon "Close" at bounding box center [34, 23] width 17 height 17
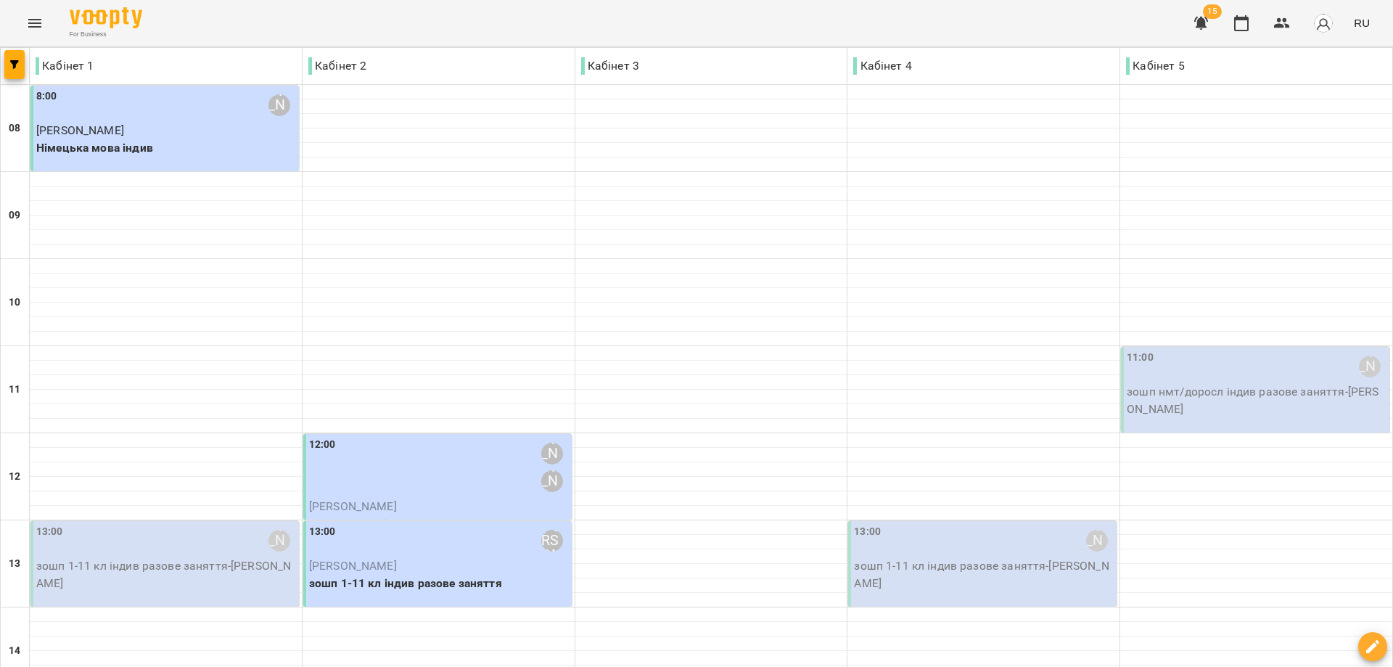
scroll to position [559, 0]
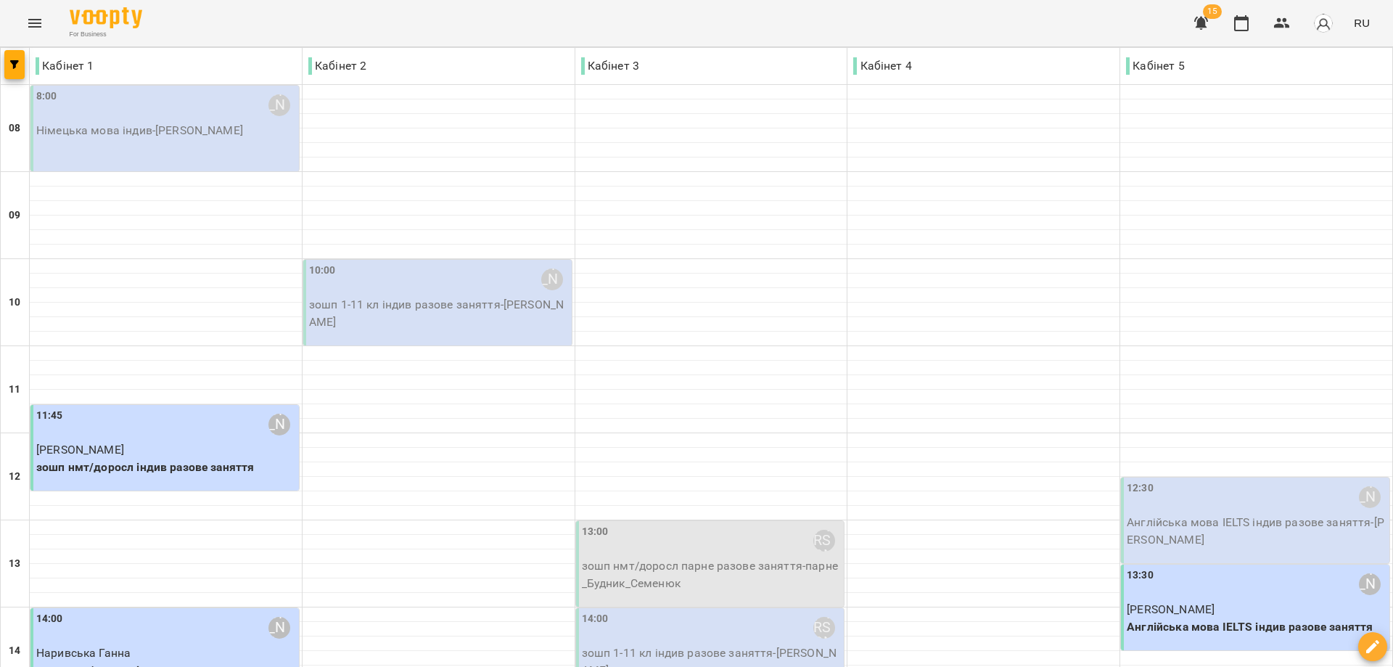
scroll to position [124, 0]
click at [737, 524] on div "13:00 Бекерова [PERSON_NAME]" at bounding box center [712, 540] width 260 height 33
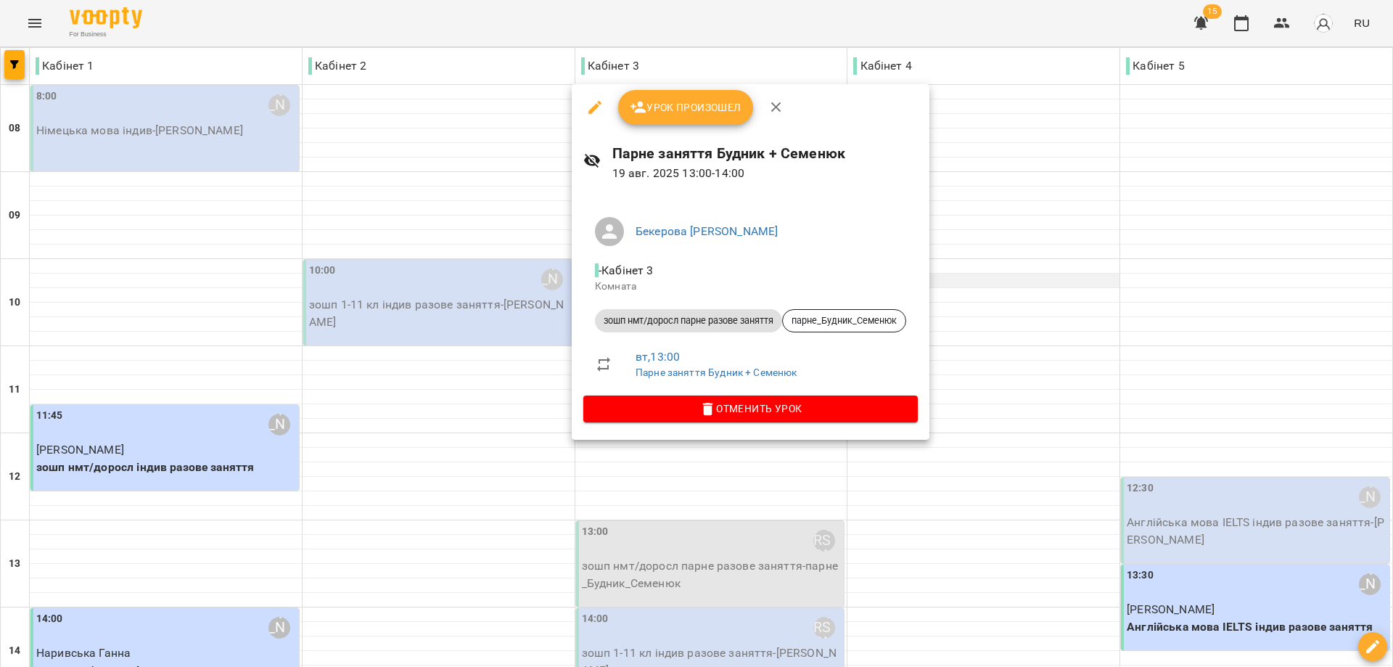
click at [1102, 160] on div at bounding box center [696, 333] width 1393 height 667
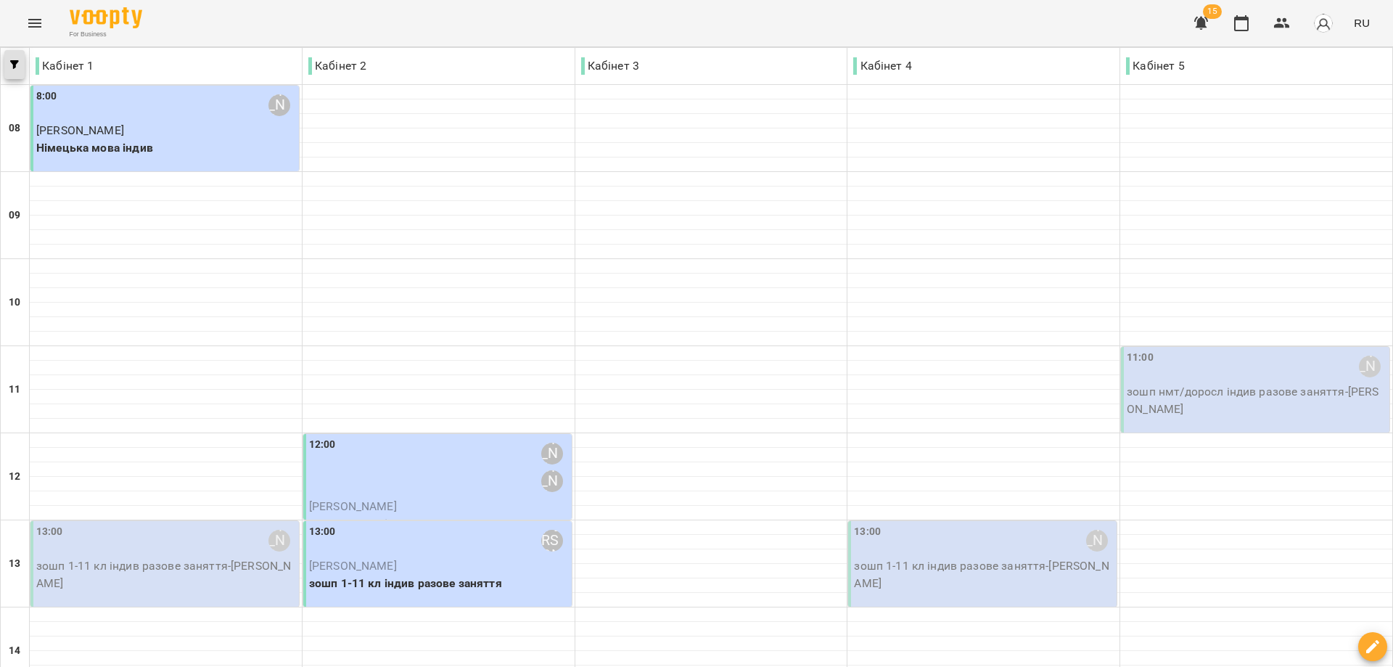
click at [15, 62] on icon "button" at bounding box center [14, 64] width 9 height 9
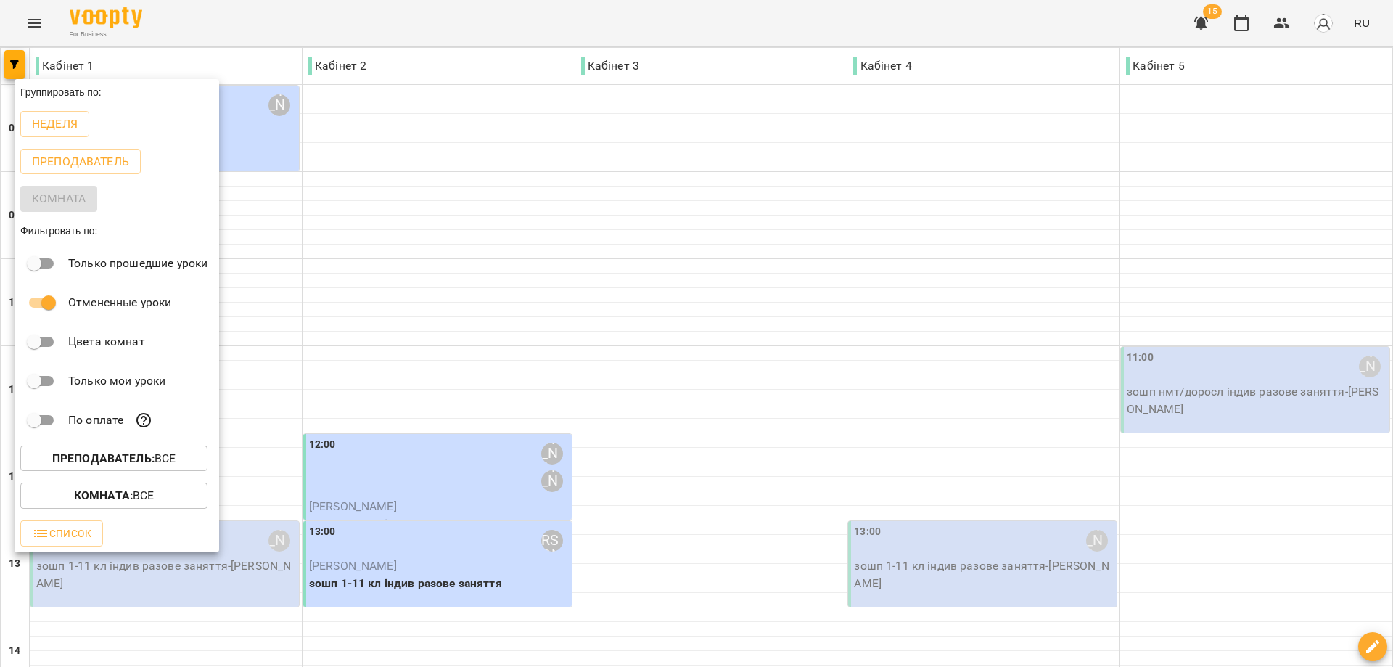
click at [103, 501] on b "Комната :" at bounding box center [103, 495] width 59 height 14
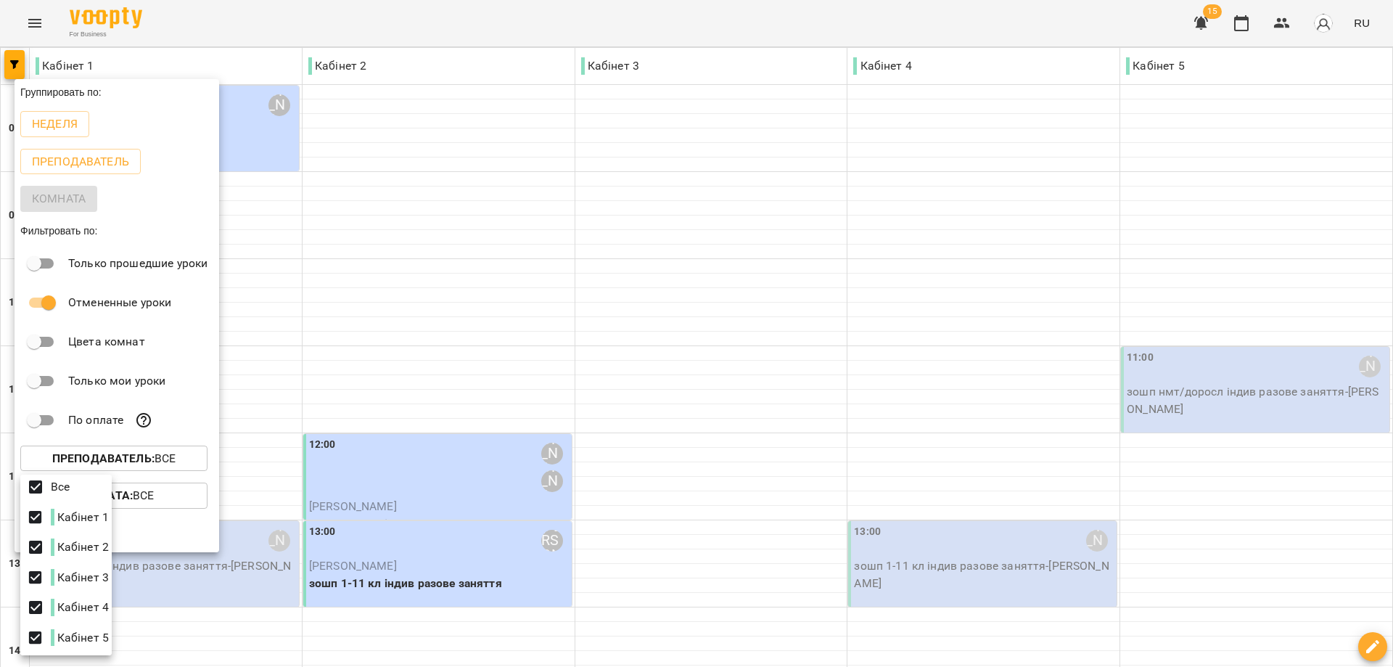
scroll to position [0, 0]
click at [259, 351] on div at bounding box center [696, 333] width 1393 height 667
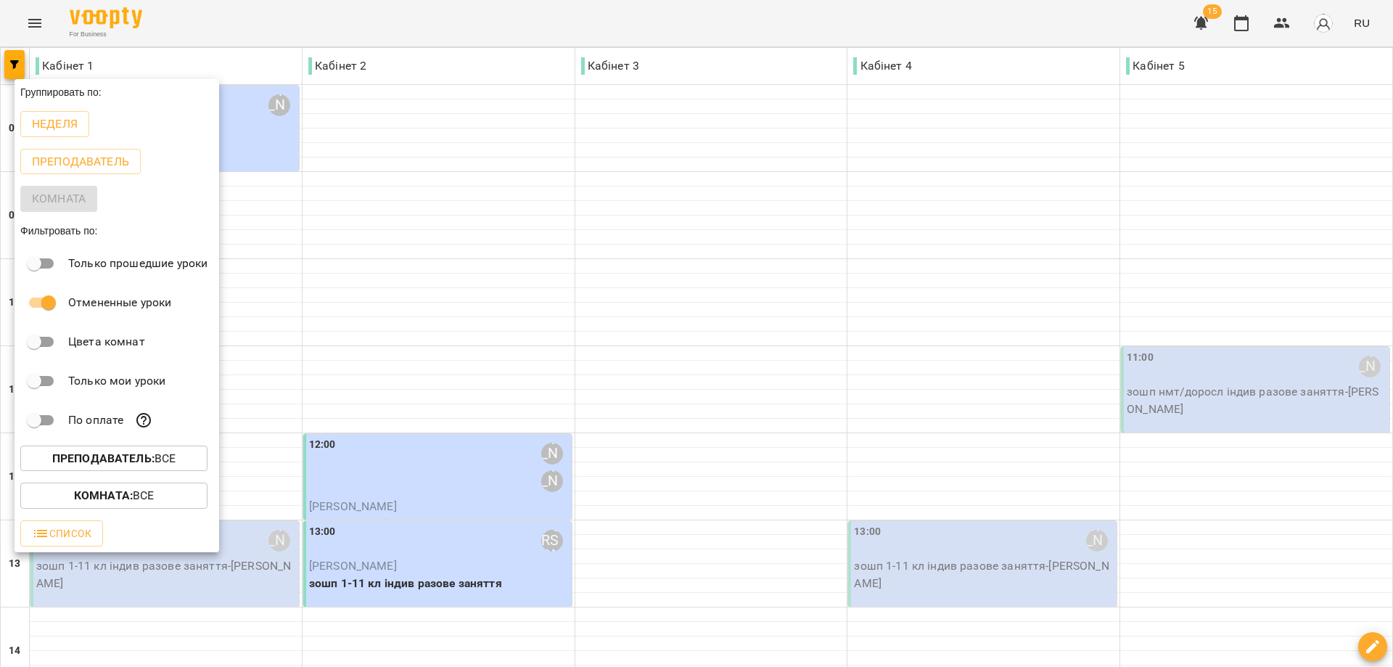
click at [583, 293] on div at bounding box center [696, 333] width 1393 height 667
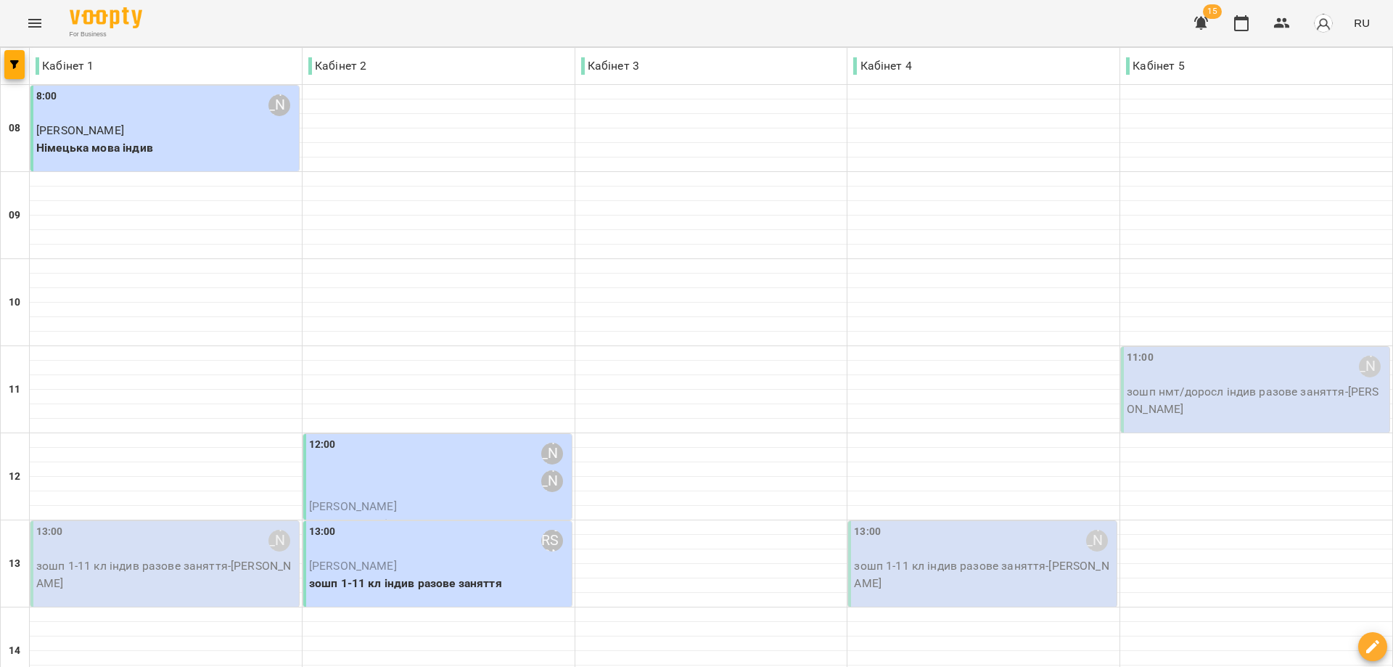
click at [1371, 649] on icon "button" at bounding box center [1372, 646] width 13 height 13
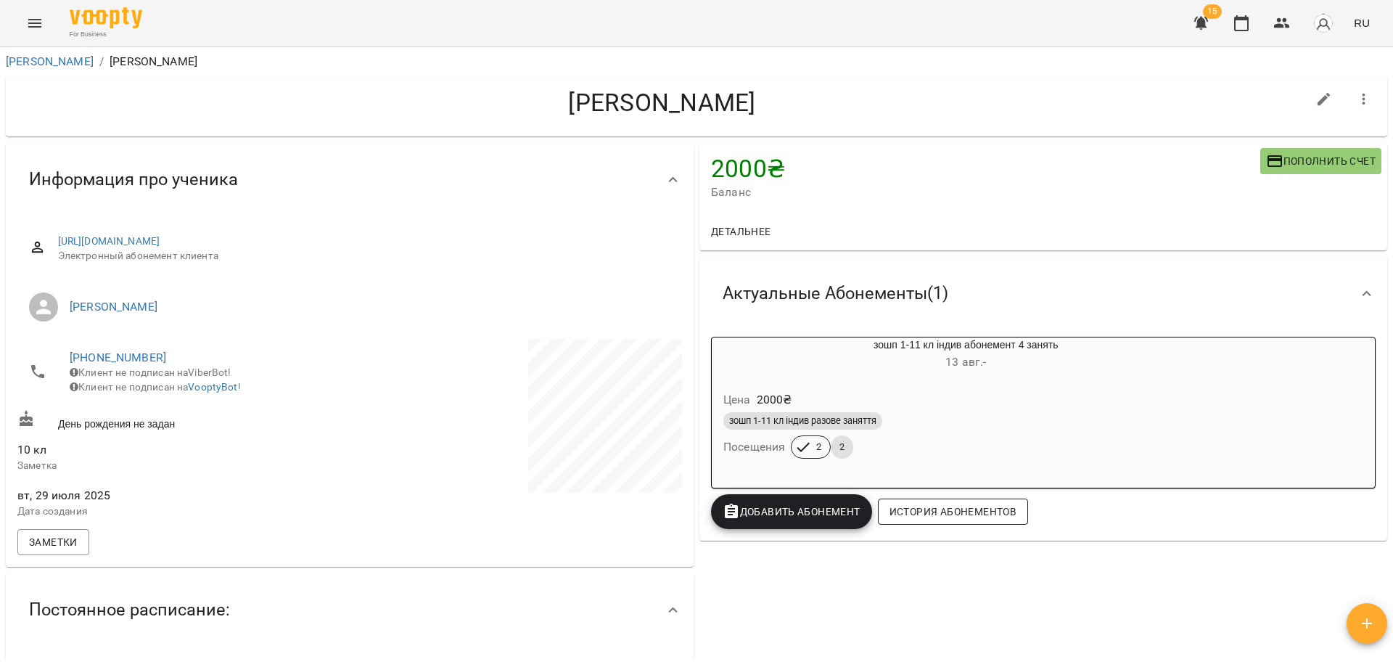
click at [906, 515] on span "История абонементов" at bounding box center [953, 511] width 127 height 17
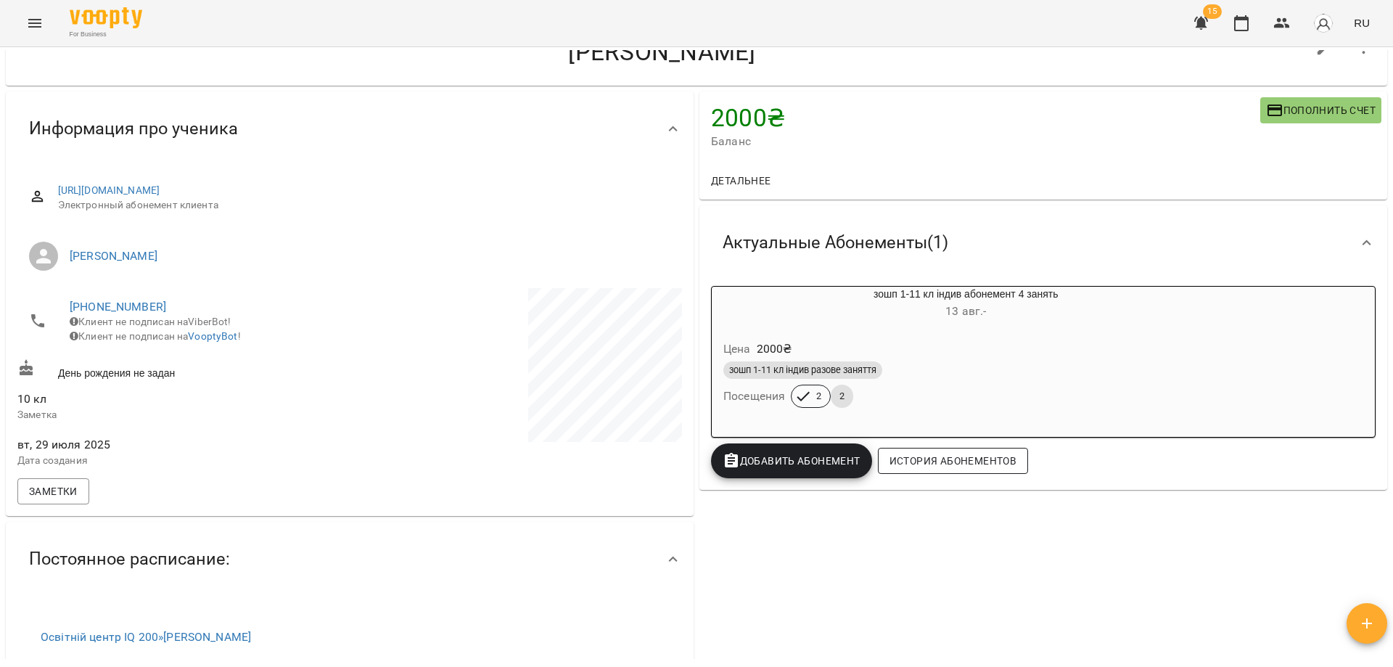
scroll to position [27, 0]
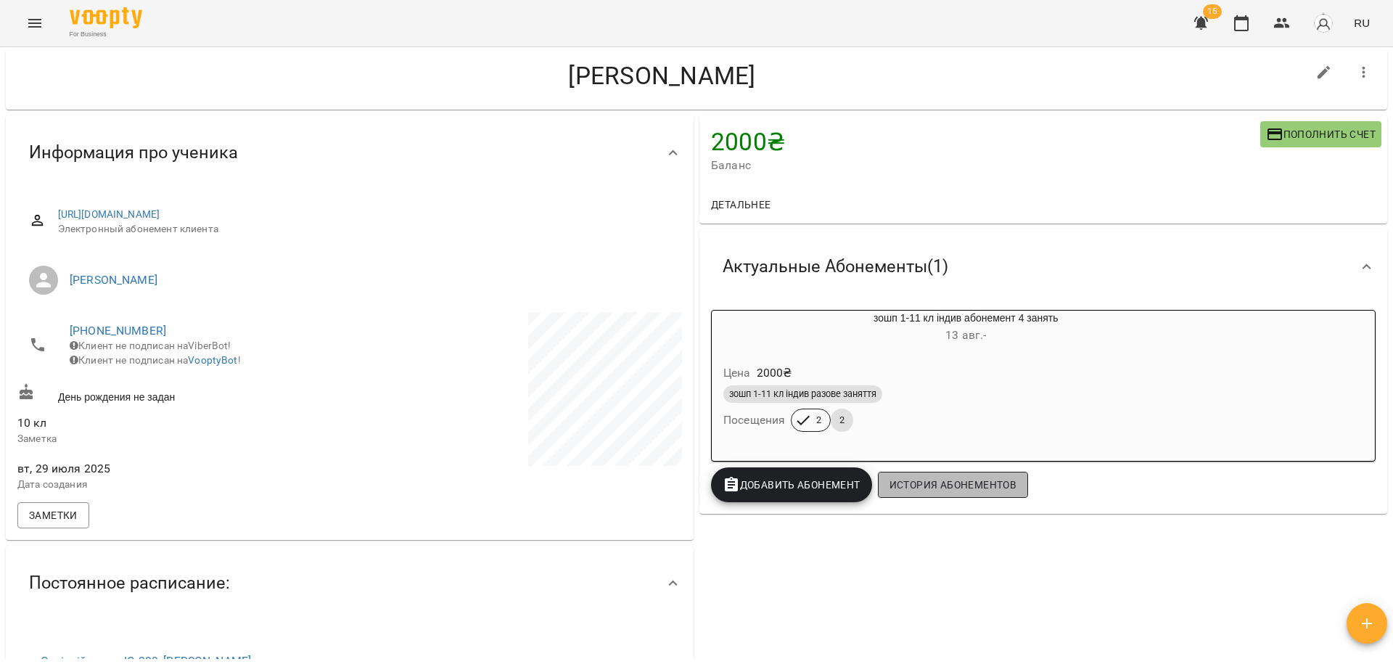
click at [940, 476] on span "История абонементов" at bounding box center [953, 484] width 127 height 17
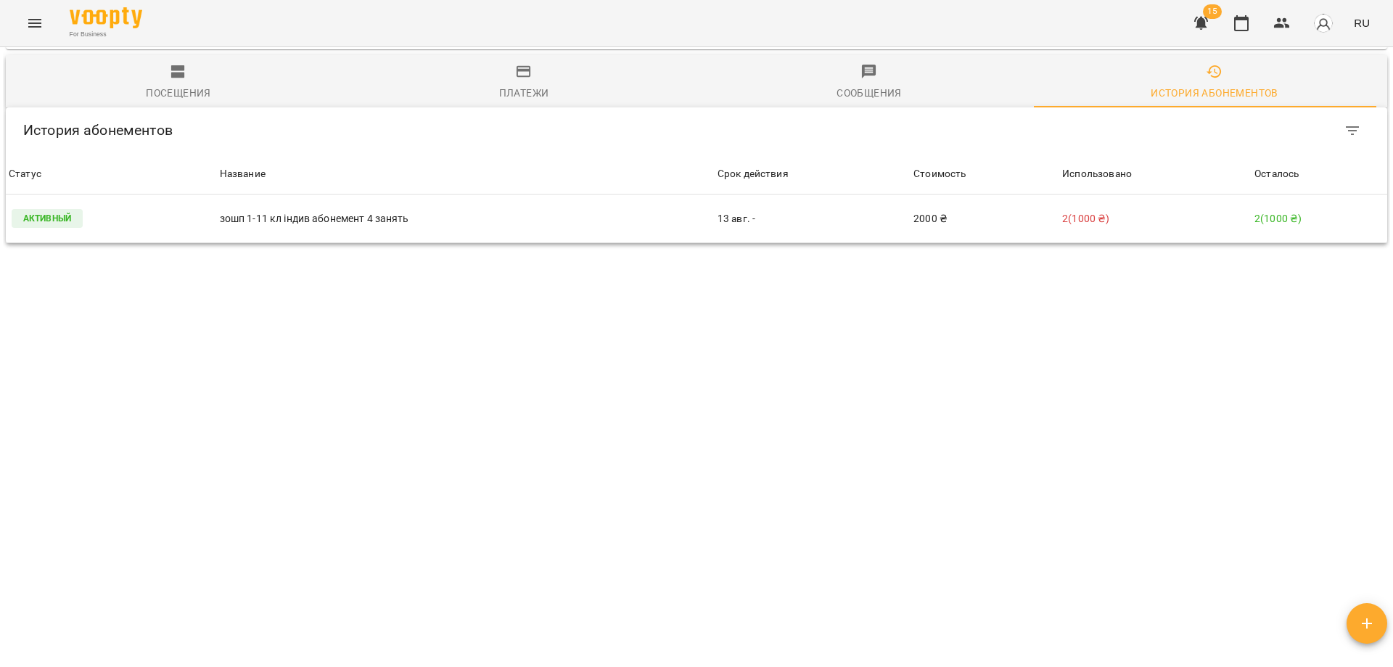
scroll to position [637, 0]
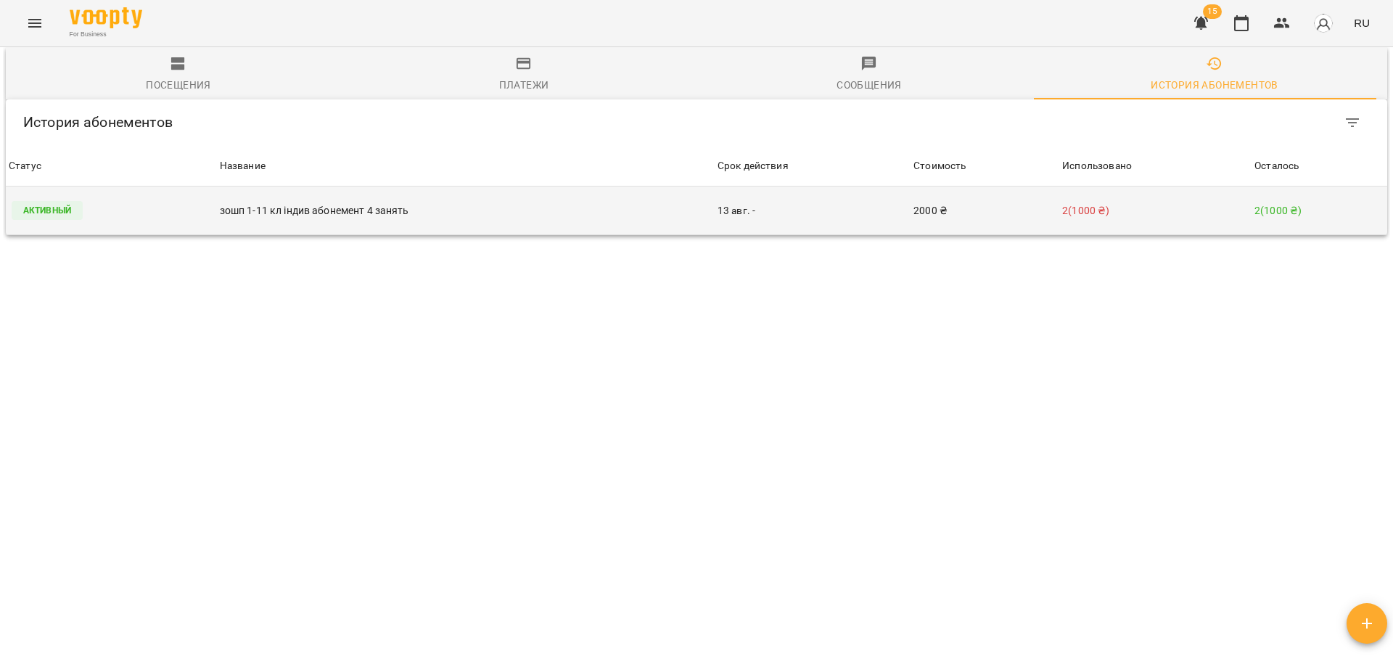
click at [1285, 203] on p "2 ( 1000 ₴ )" at bounding box center [1320, 210] width 130 height 15
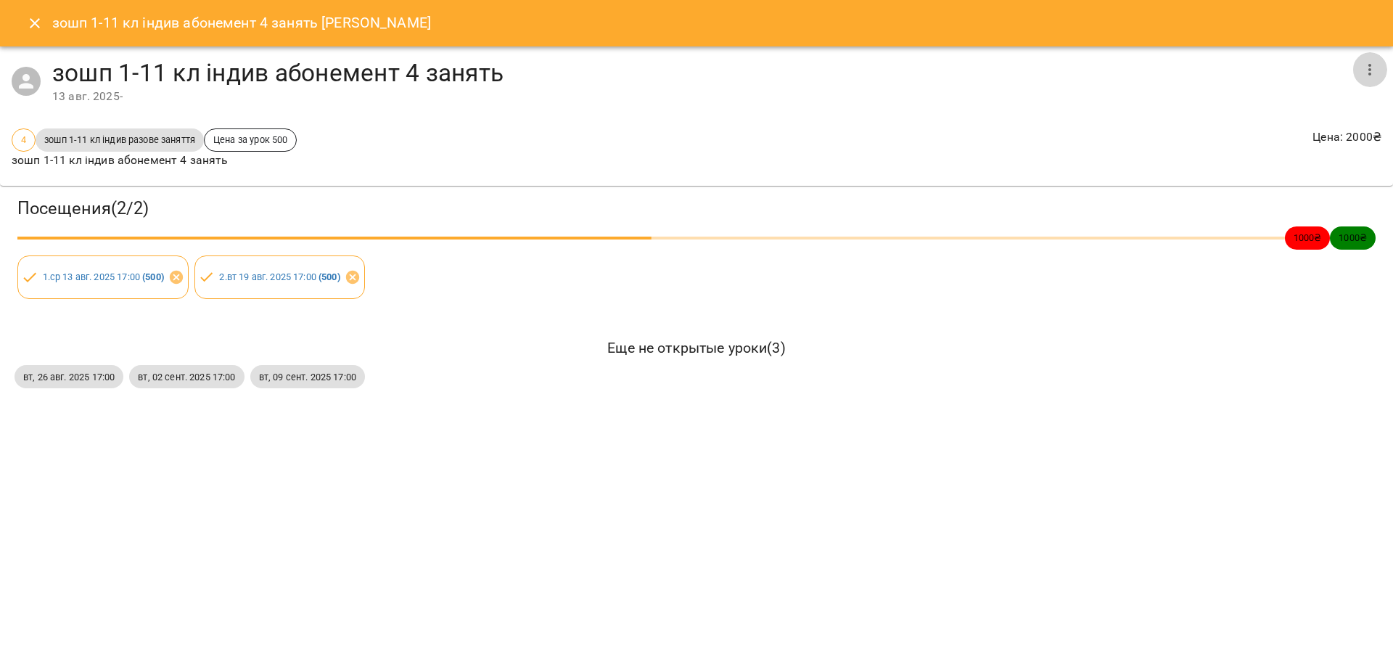
click at [1374, 70] on icon "button" at bounding box center [1369, 69] width 17 height 17
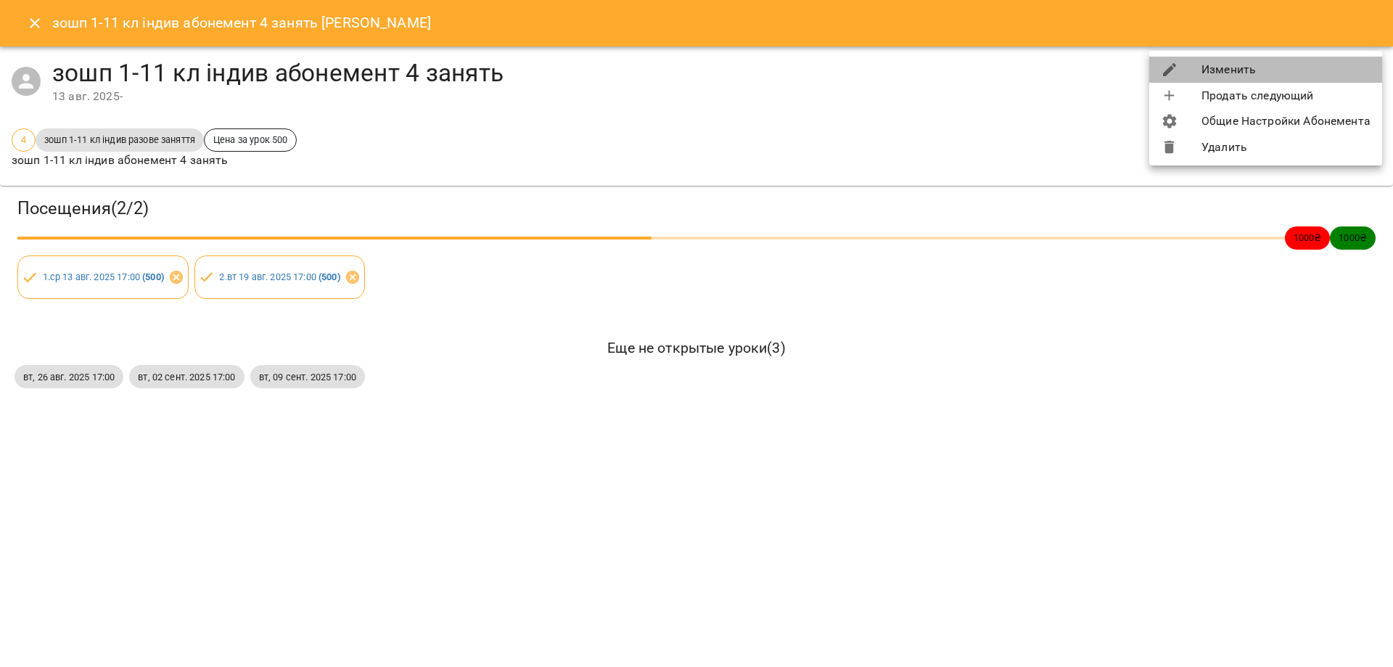
click at [1235, 70] on li "Изменить" at bounding box center [1265, 70] width 233 height 26
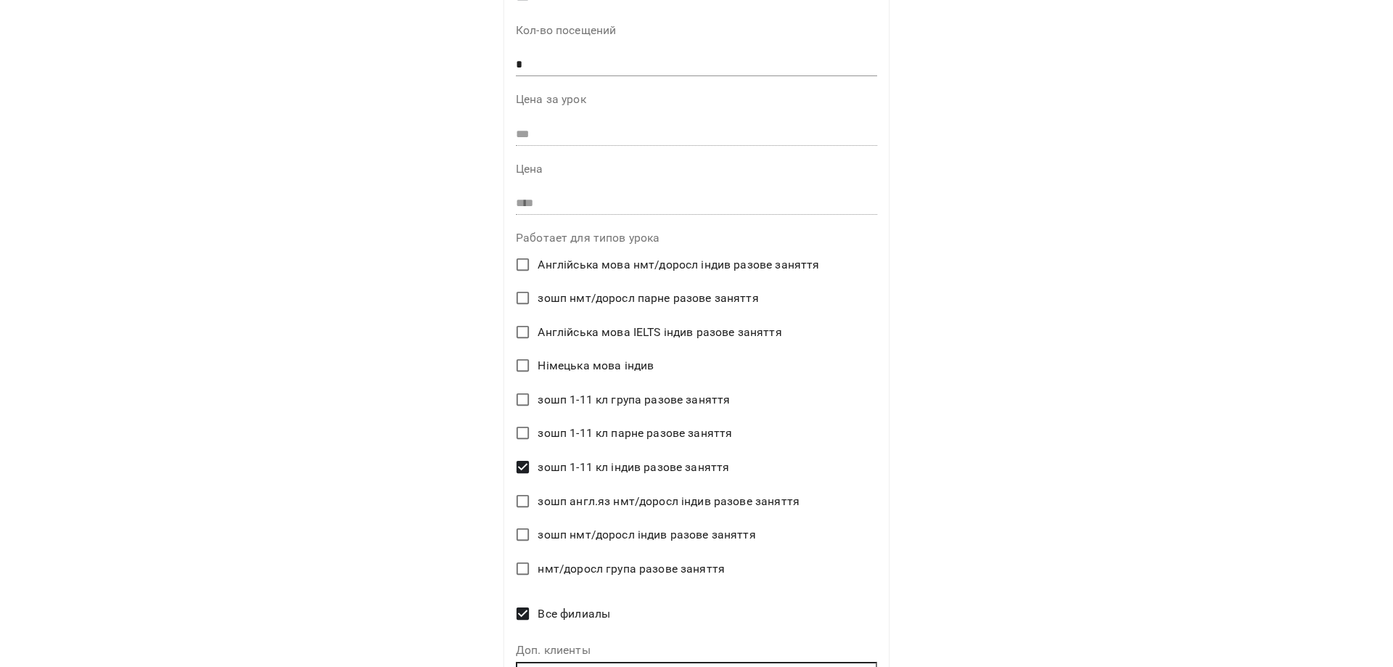
scroll to position [389, 0]
